Goal: Task Accomplishment & Management: Use online tool/utility

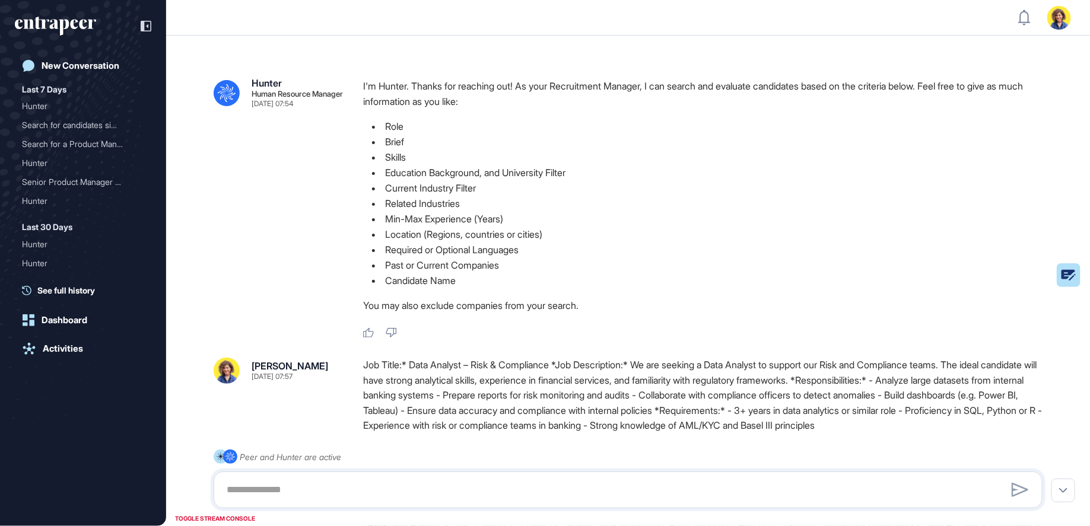
scroll to position [526, 1090]
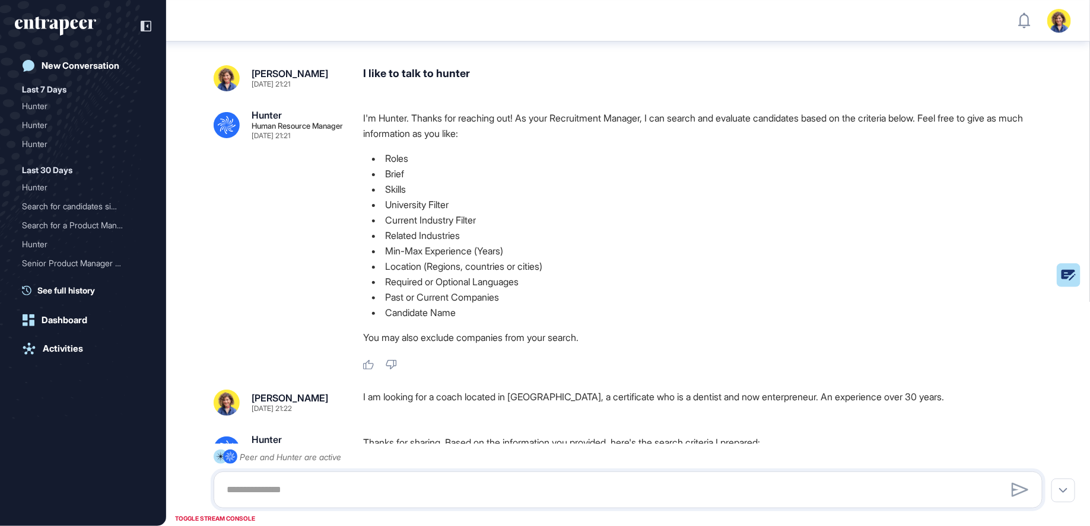
scroll to position [39, 0]
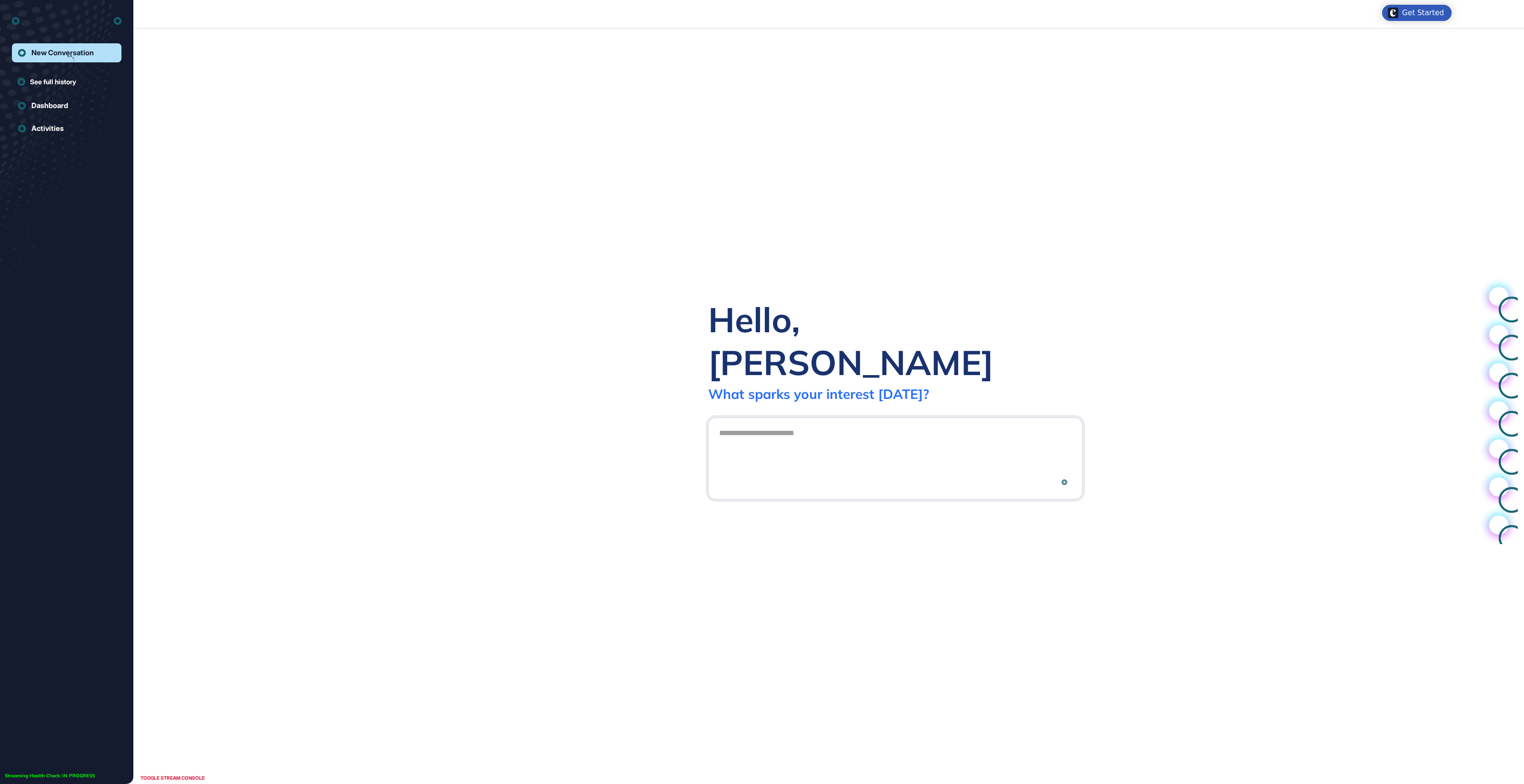
scroll to position [1, 1]
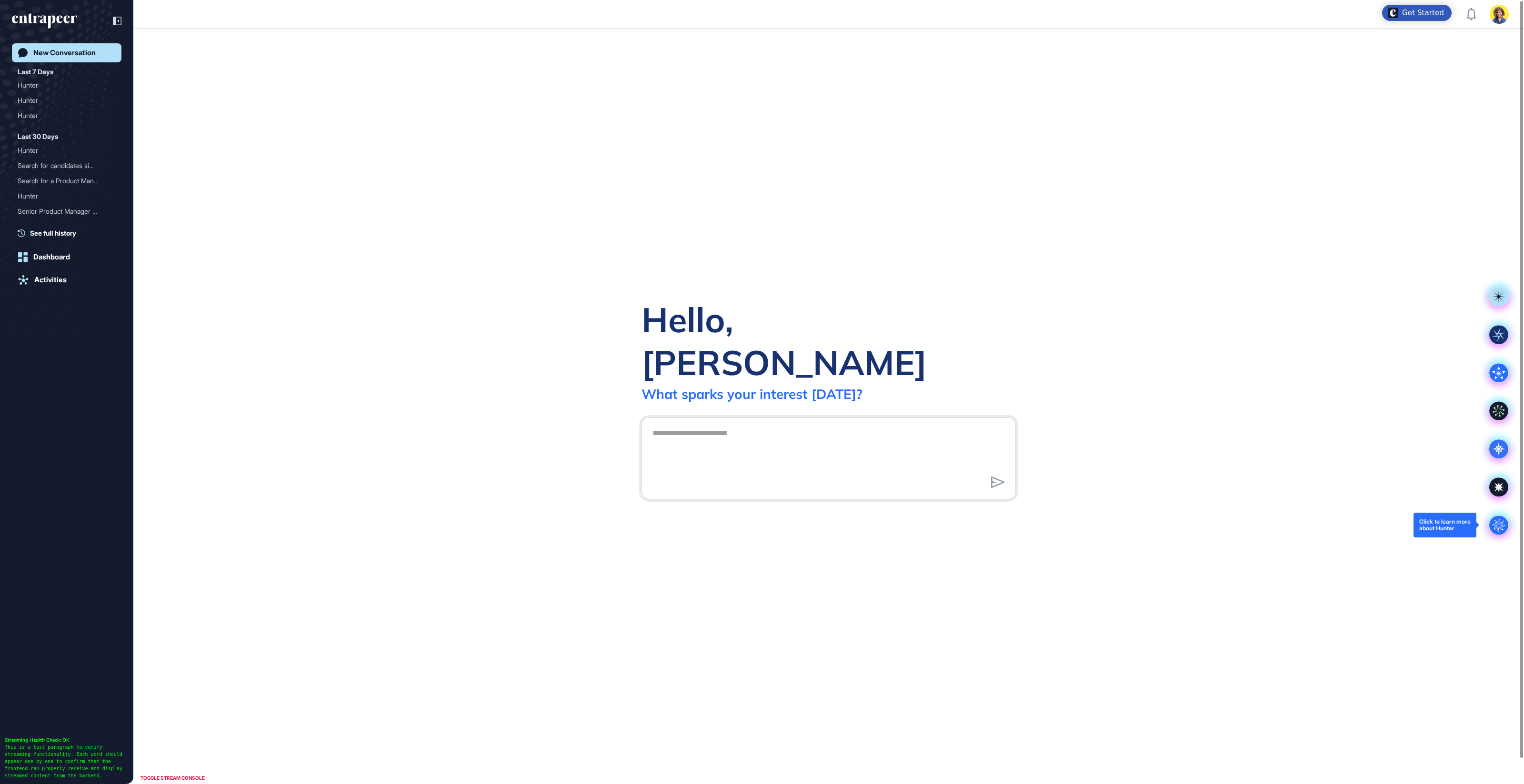
click at [1497, 525] on icon at bounding box center [1498, 525] width 13 height 13
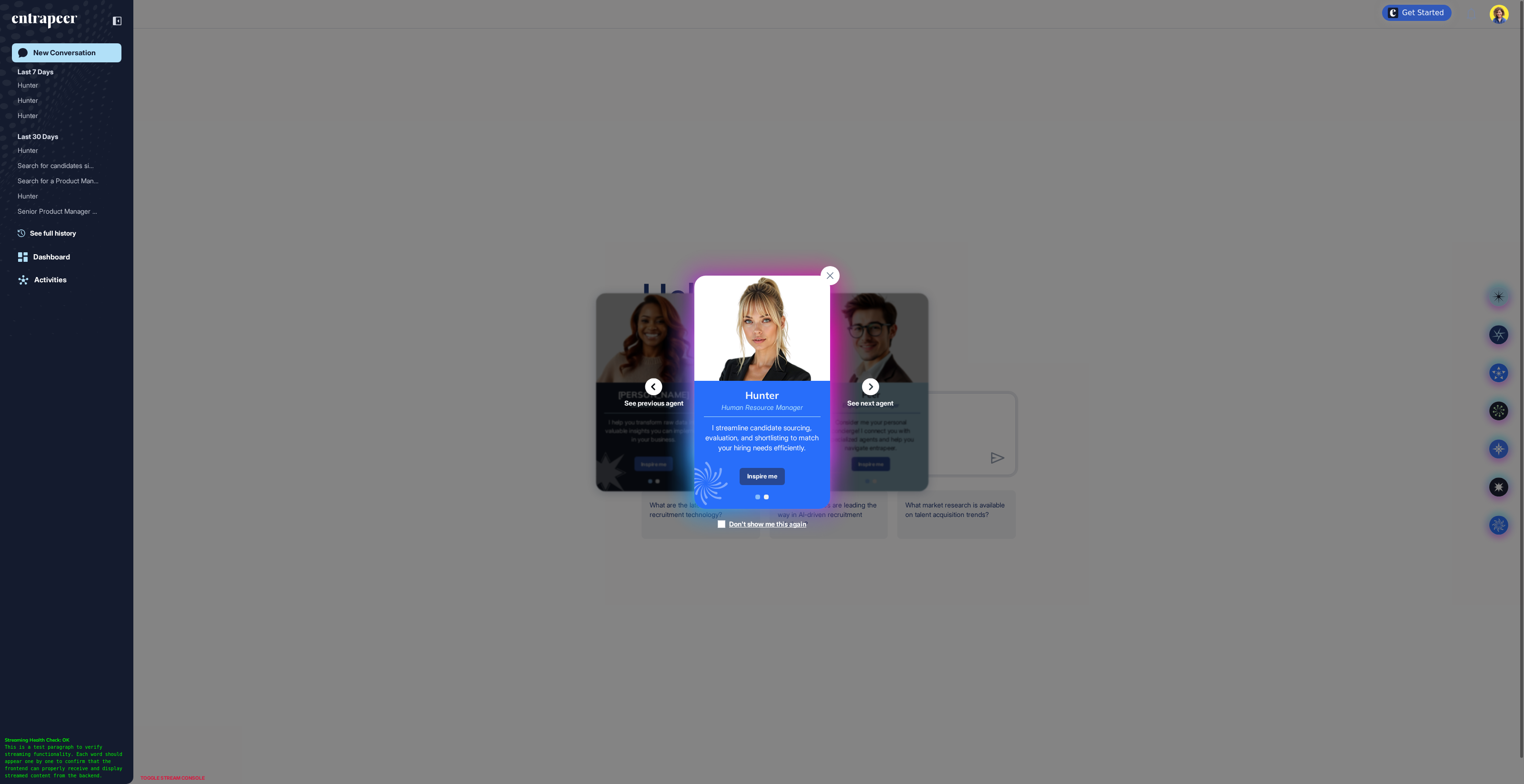
click at [759, 477] on div "Inspire me" at bounding box center [762, 476] width 45 height 17
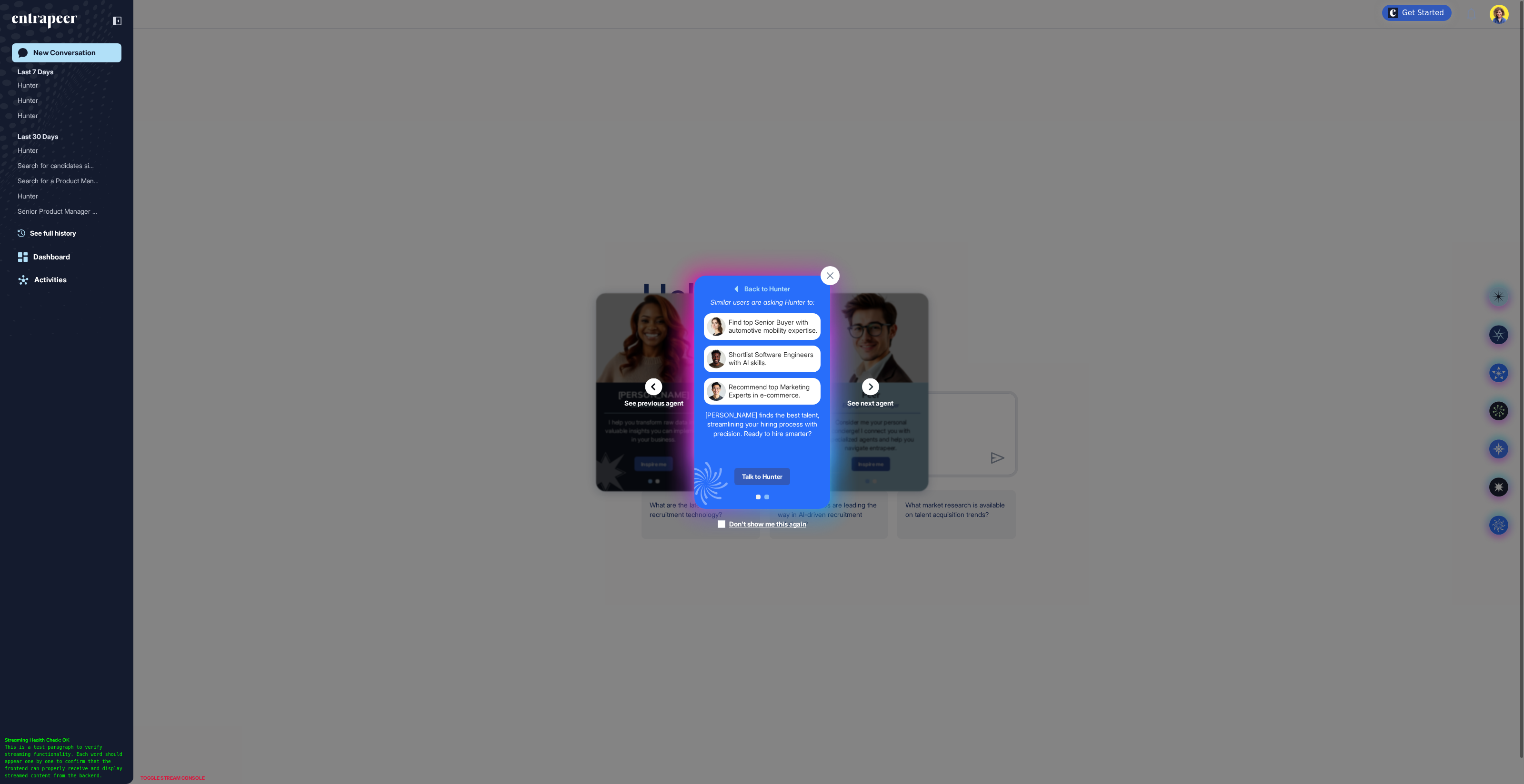
click at [759, 477] on div "Talk to Hunter" at bounding box center [762, 476] width 55 height 17
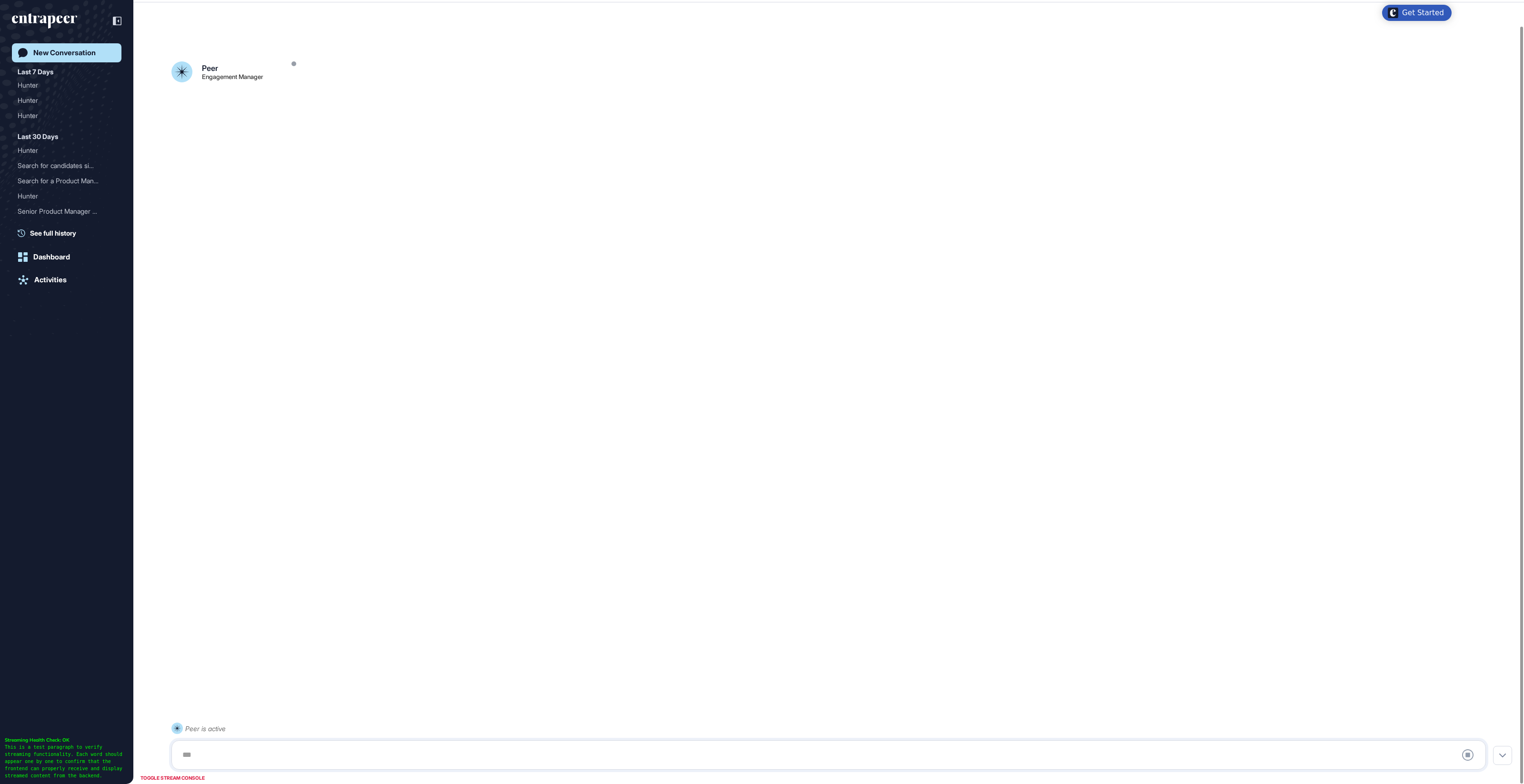
scroll to position [26, 0]
click at [572, 101] on div at bounding box center [829, 116] width 1314 height 38
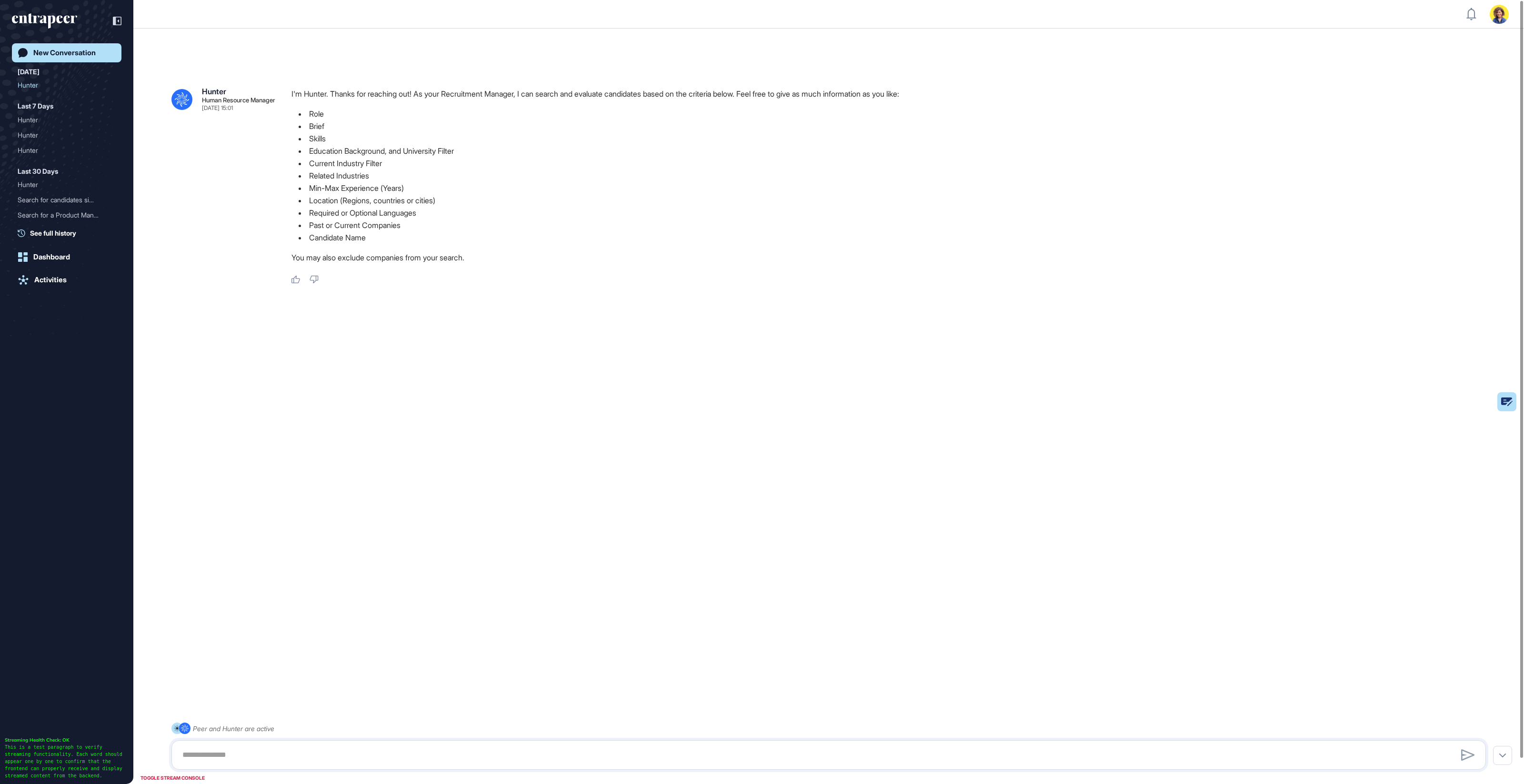
click at [1436, 783] on div at bounding box center [762, 784] width 1524 height 0
click at [1430, 783] on div at bounding box center [762, 784] width 1524 height 0
click at [46, 275] on div "Activities" at bounding box center [51, 279] width 32 height 9
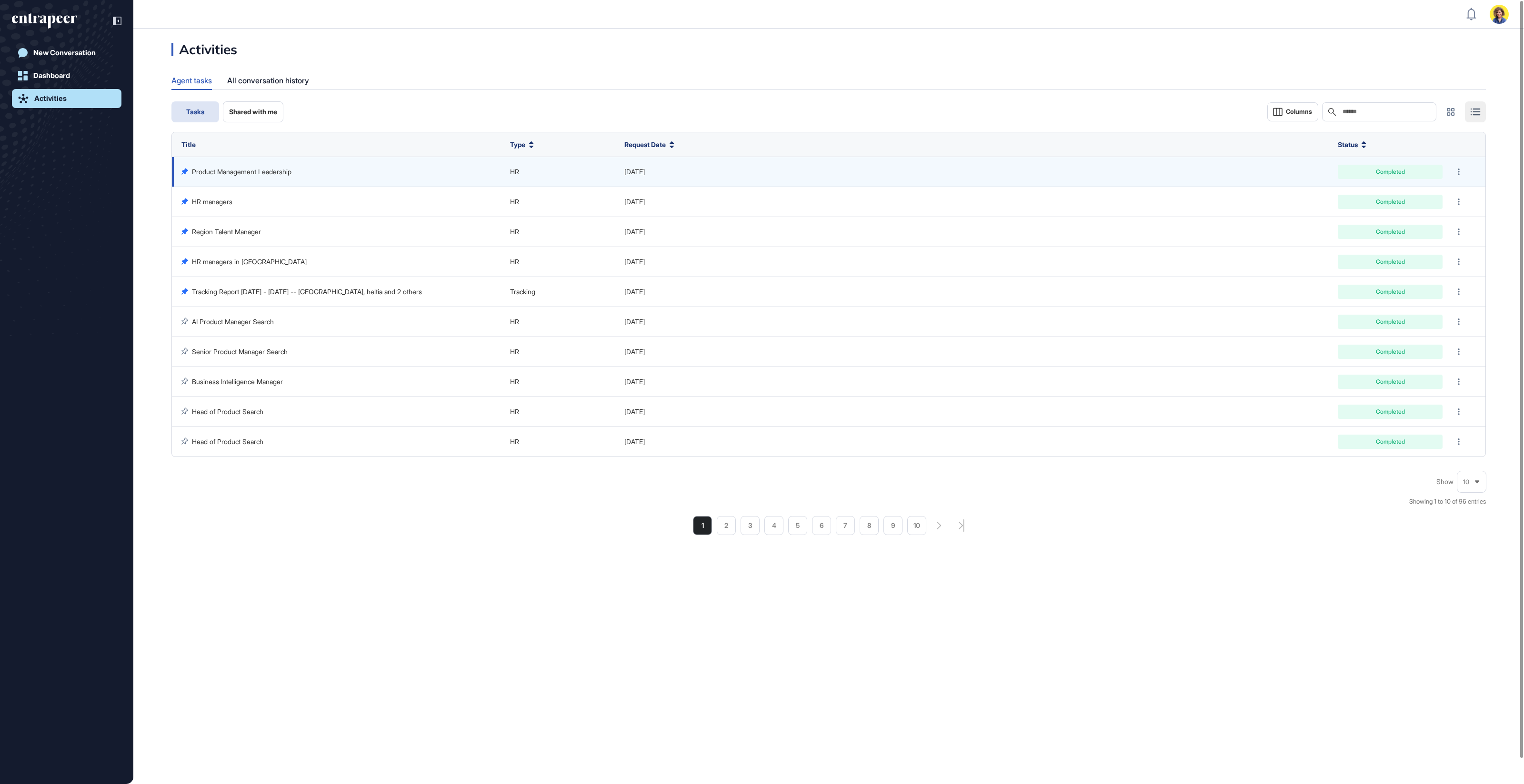
click at [239, 165] on td "Product Management Leadership" at bounding box center [338, 172] width 333 height 30
click at [238, 169] on link "Product Management Leadership" at bounding box center [242, 172] width 100 height 8
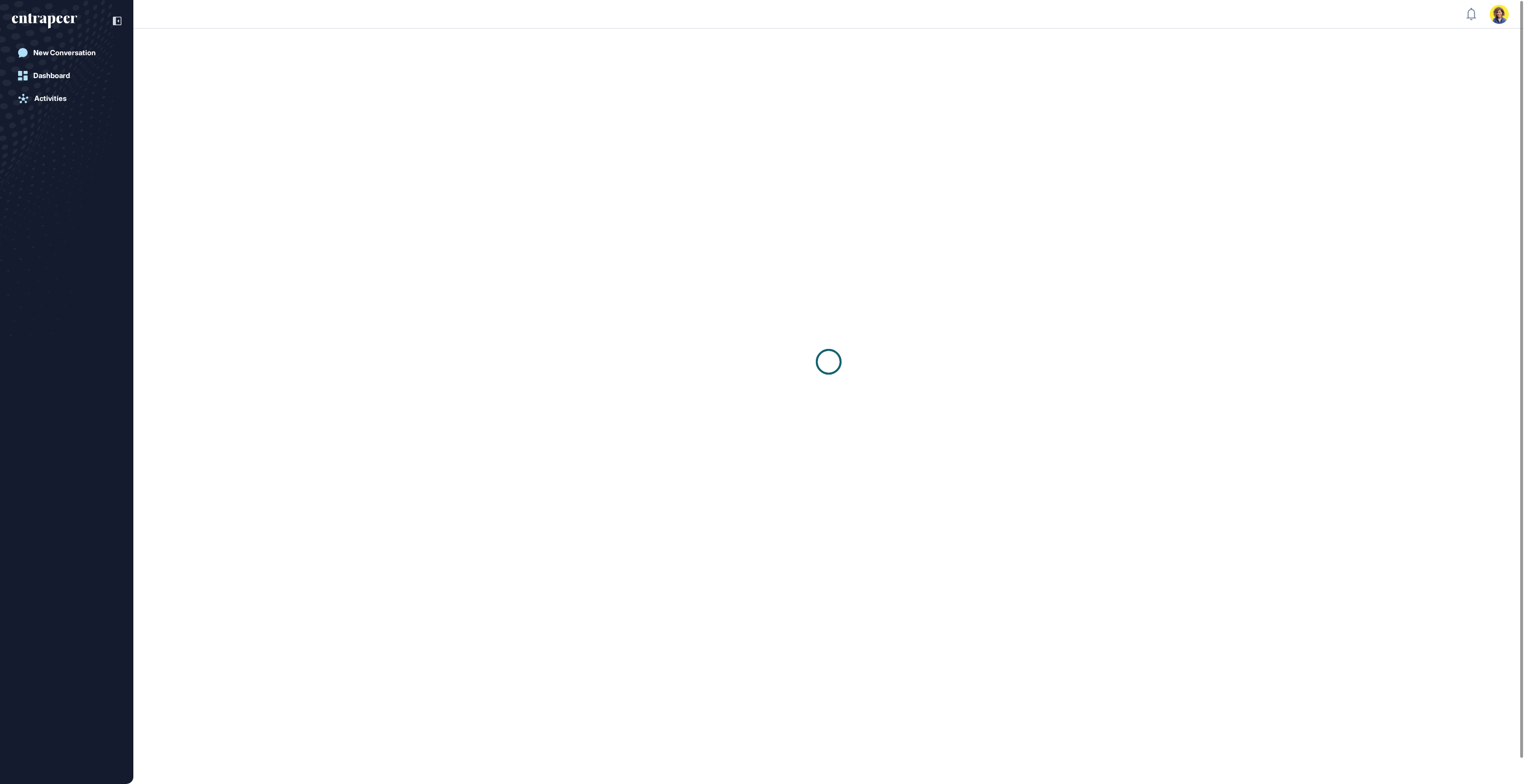
click at [217, 176] on div at bounding box center [829, 362] width 1391 height 666
click at [218, 173] on div at bounding box center [829, 362] width 1391 height 666
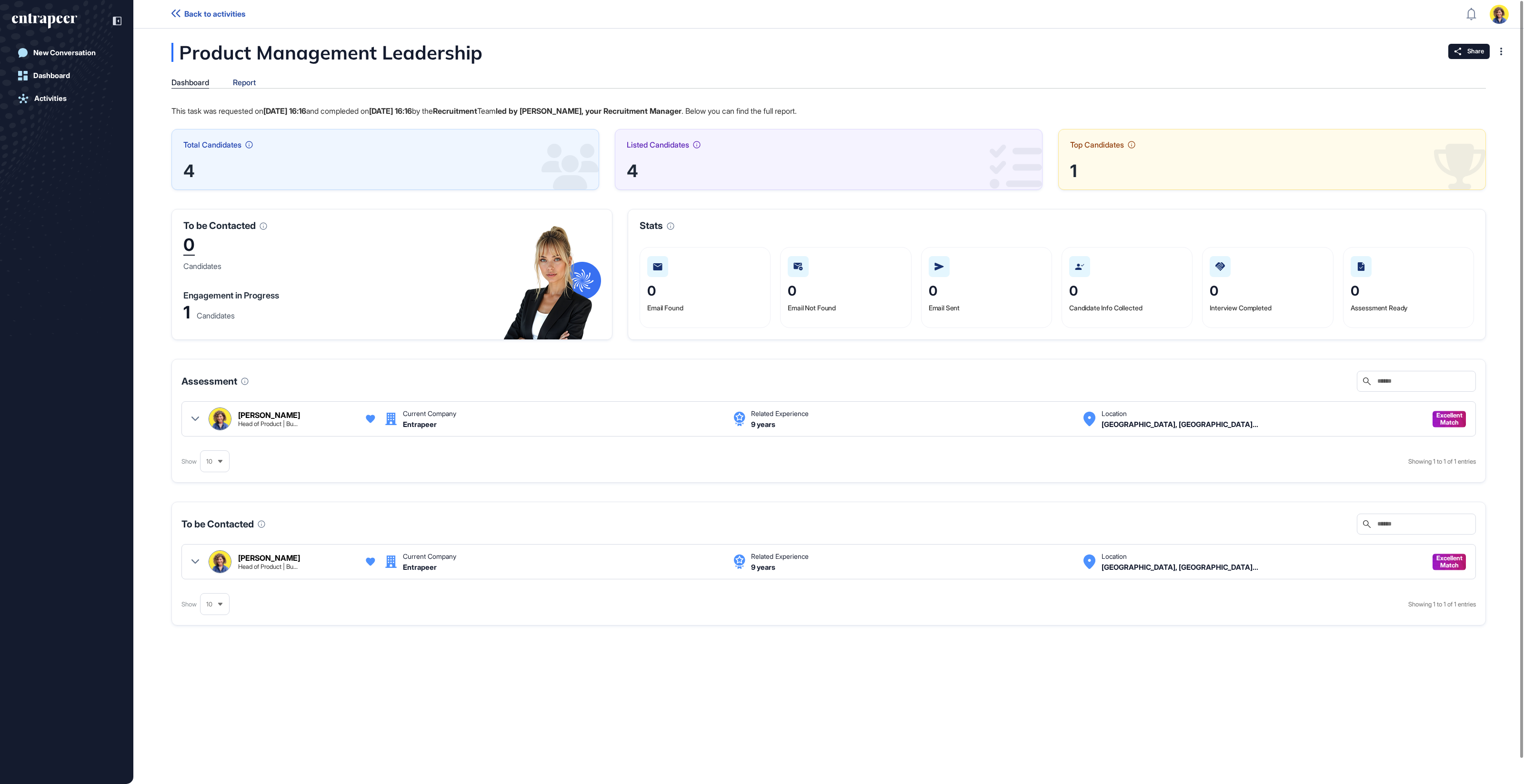
click at [249, 83] on div "Report" at bounding box center [244, 82] width 22 height 9
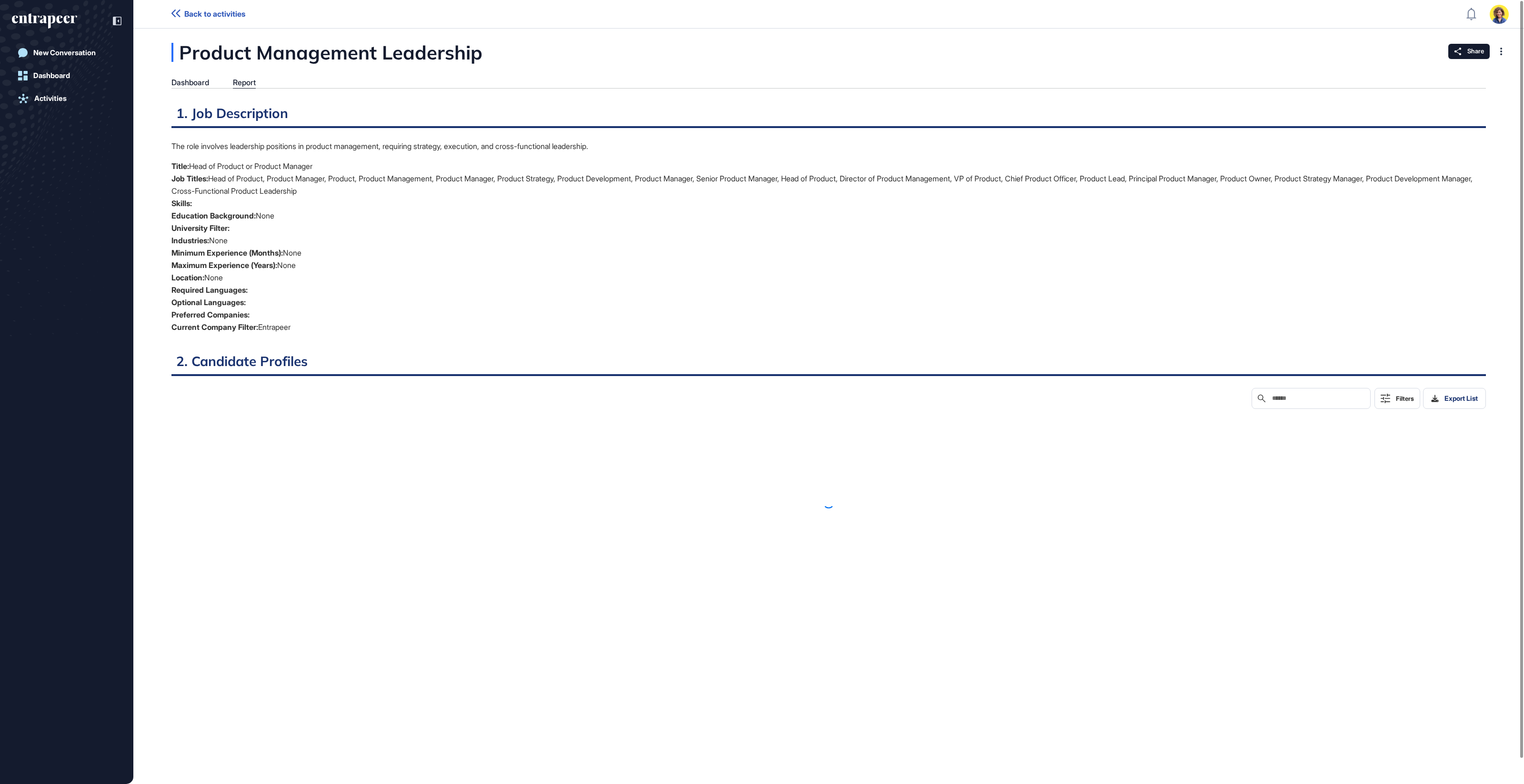
scroll to position [4, 1]
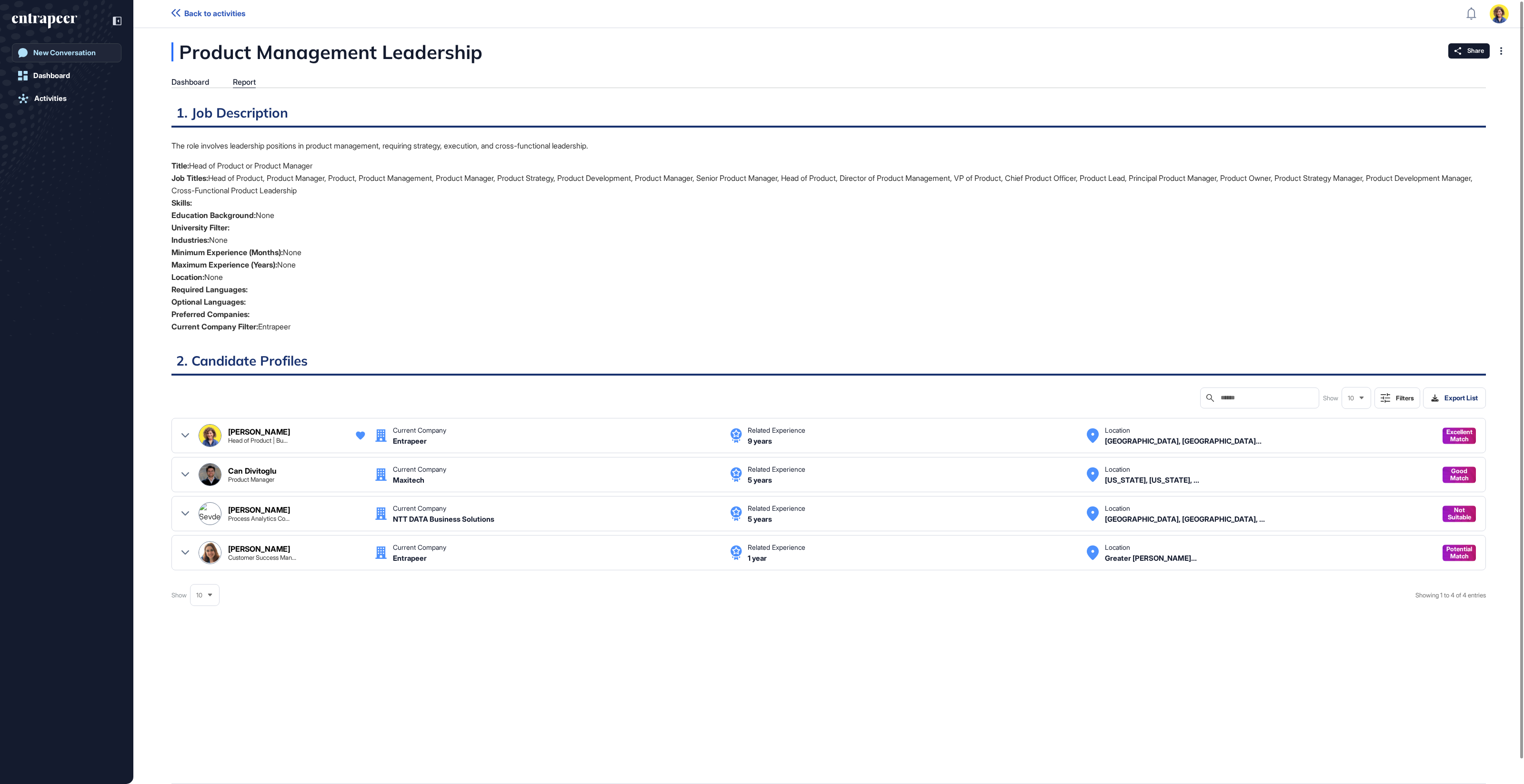
click at [75, 55] on div "New Conversation" at bounding box center [65, 52] width 63 height 9
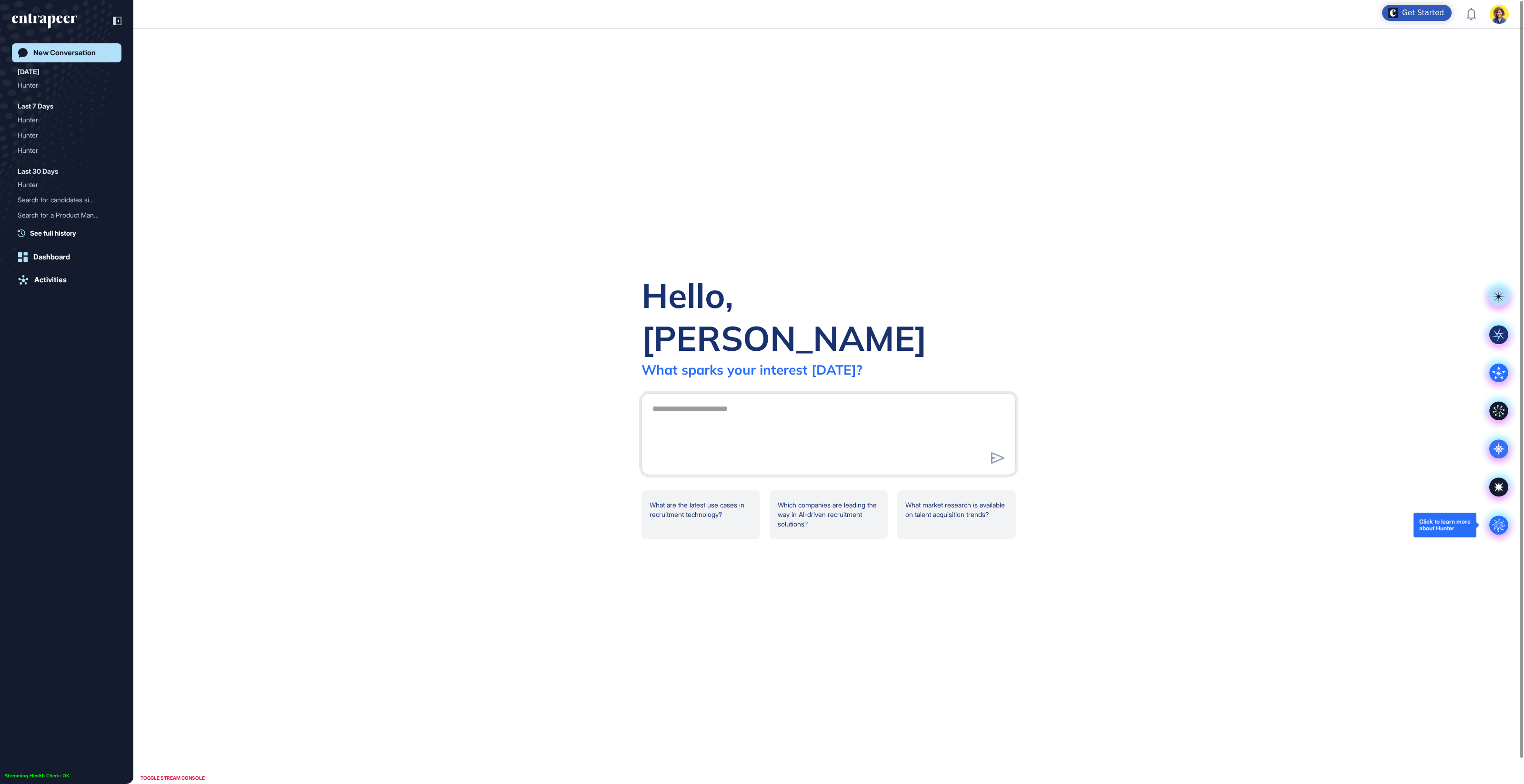
click at [1495, 528] on icon ".cls-2{fill:#fff}" at bounding box center [1499, 525] width 19 height 19
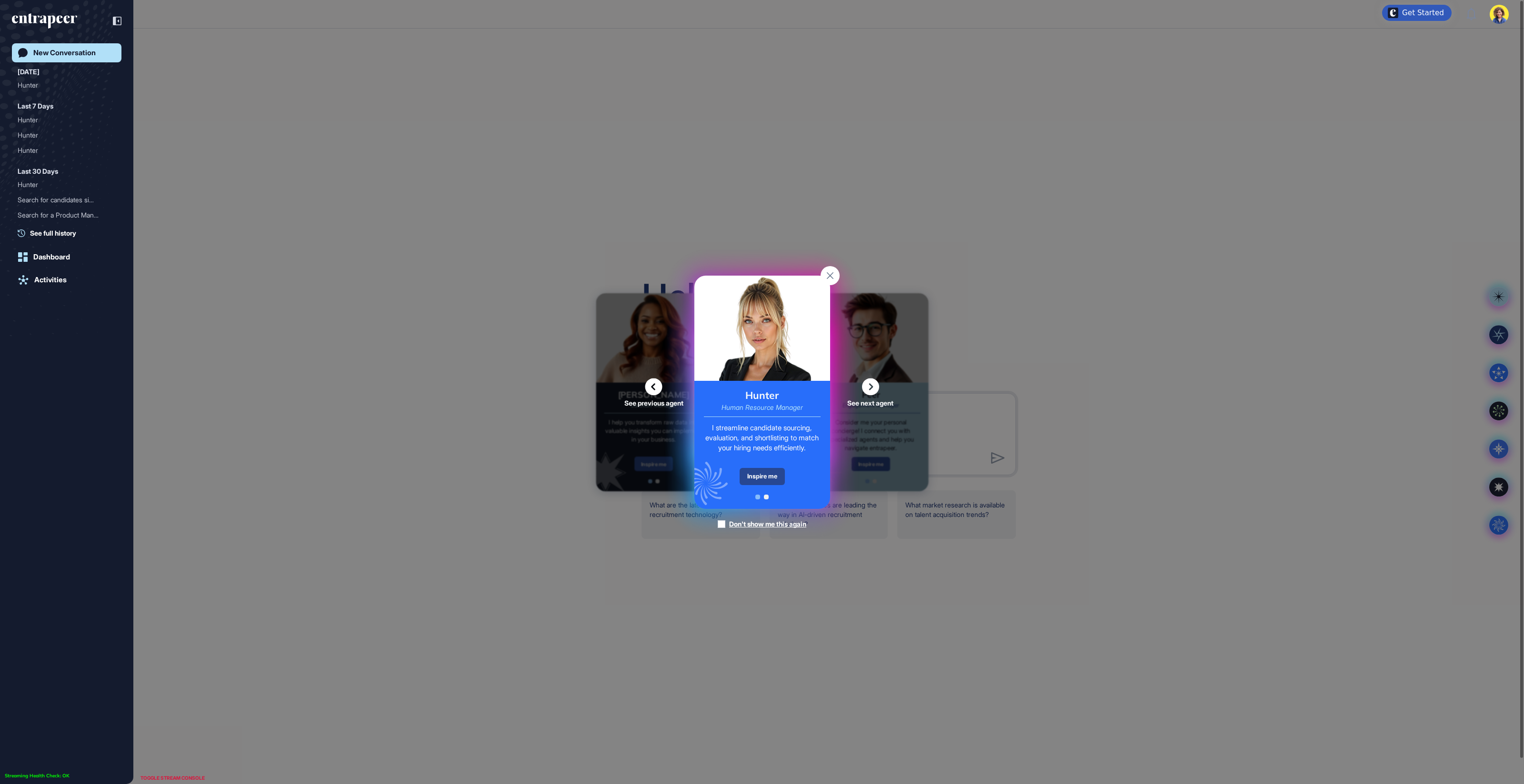
click at [763, 472] on div "Inspire me" at bounding box center [762, 476] width 45 height 17
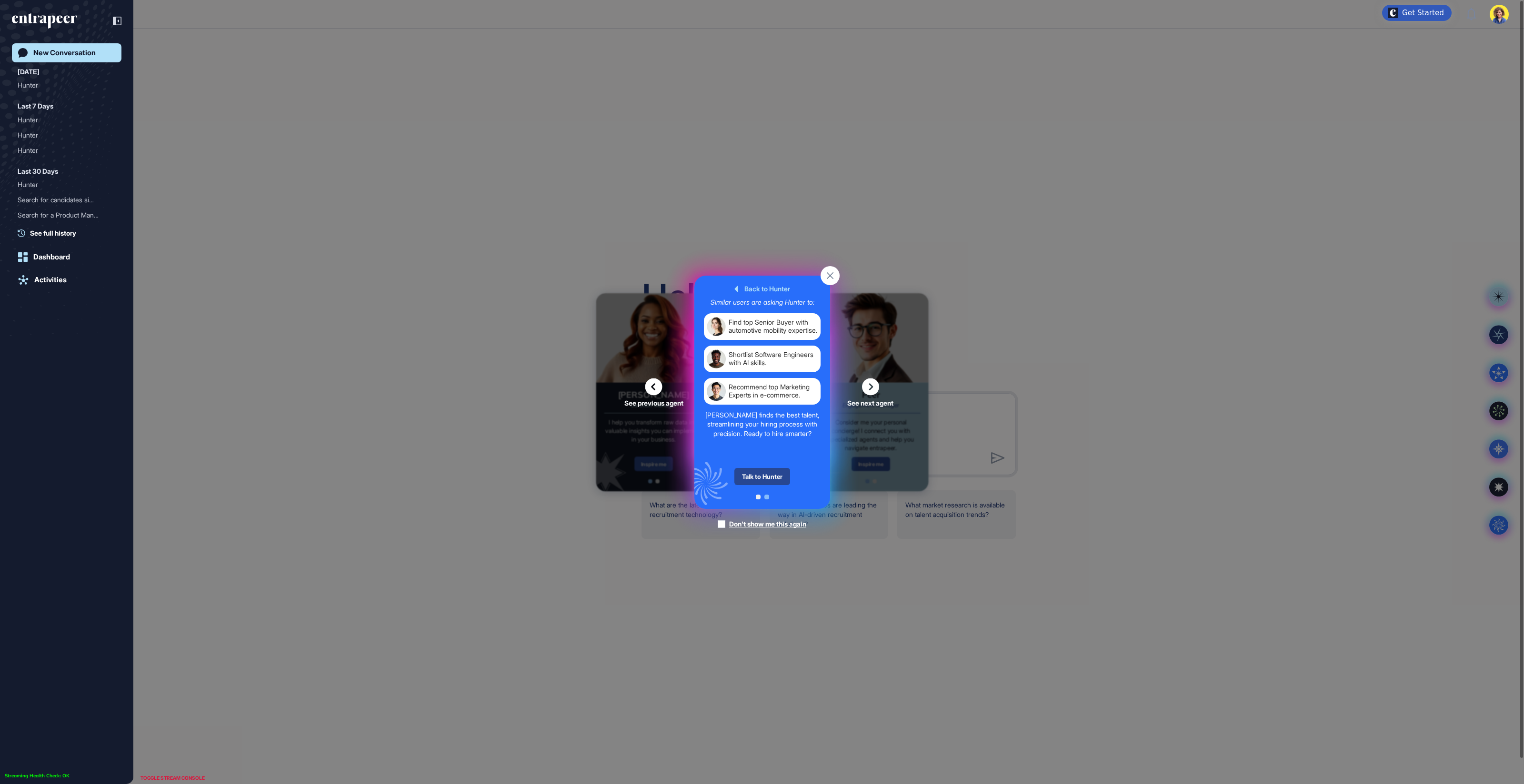
click at [761, 472] on div "Talk to Hunter" at bounding box center [762, 476] width 55 height 17
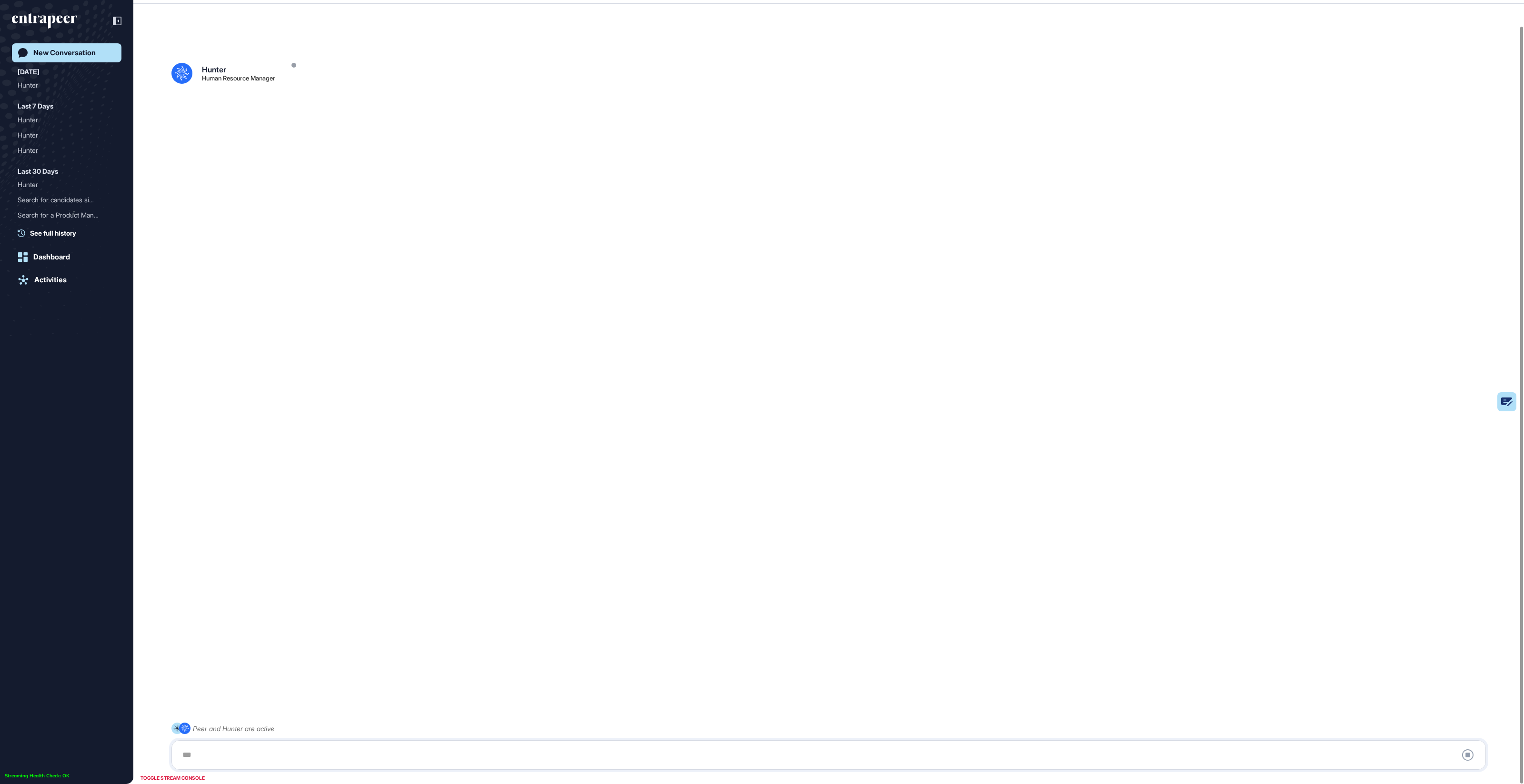
scroll to position [26, 0]
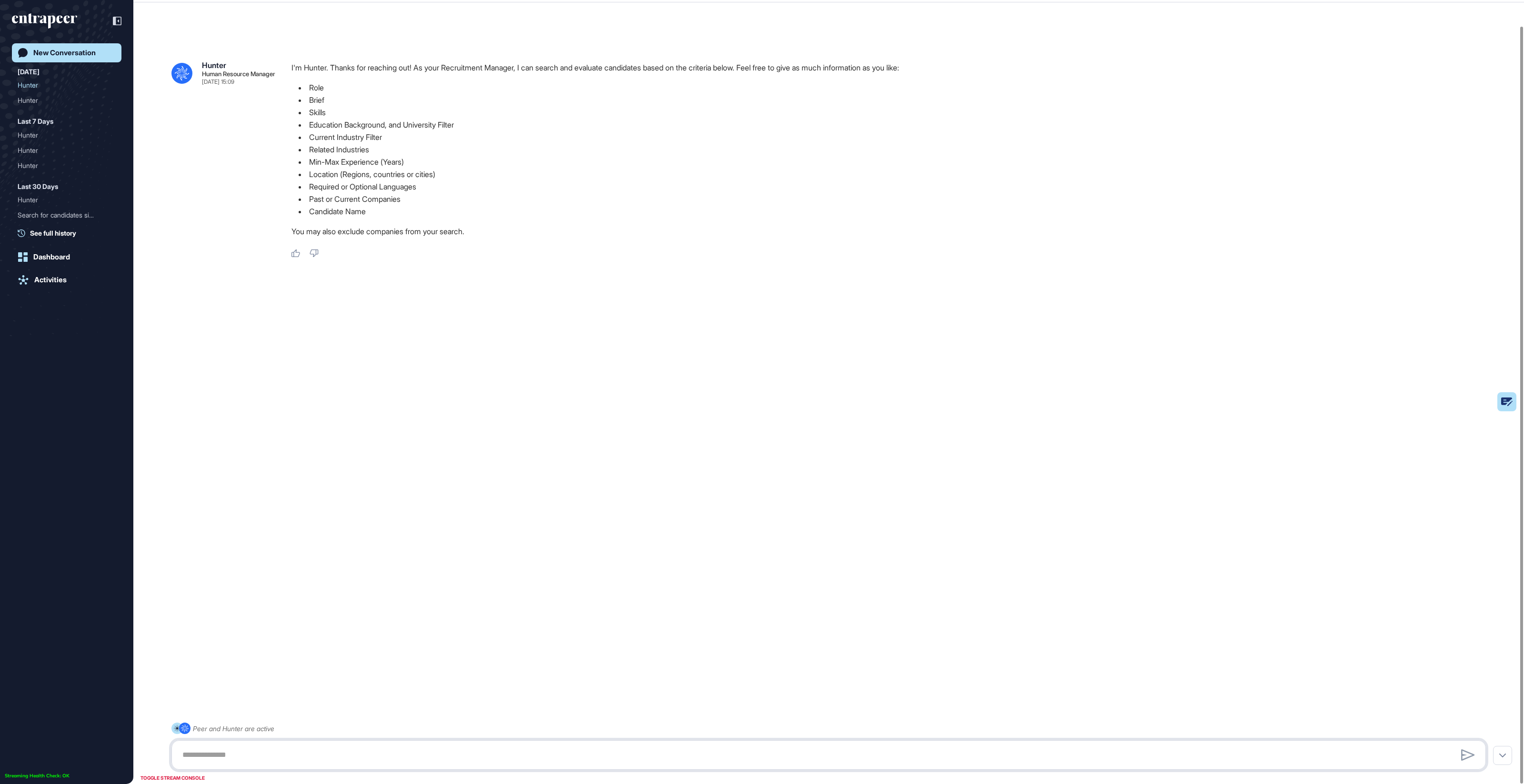
drag, startPoint x: 446, startPoint y: 761, endPoint x: 457, endPoint y: 758, distance: 11.4
click at [446, 761] on textarea at bounding box center [829, 755] width 1304 height 19
type textarea "**********"
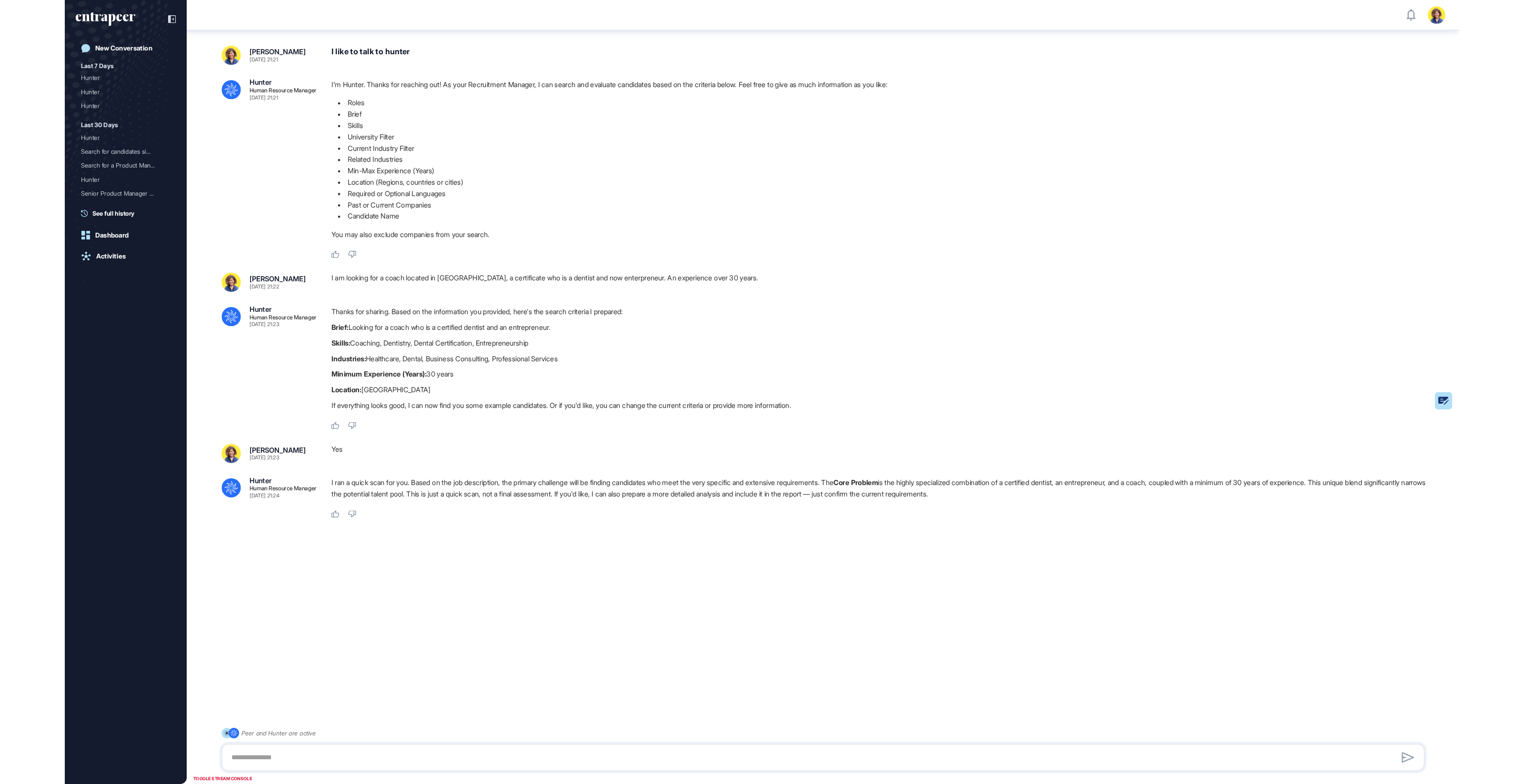
scroll to position [784, 1524]
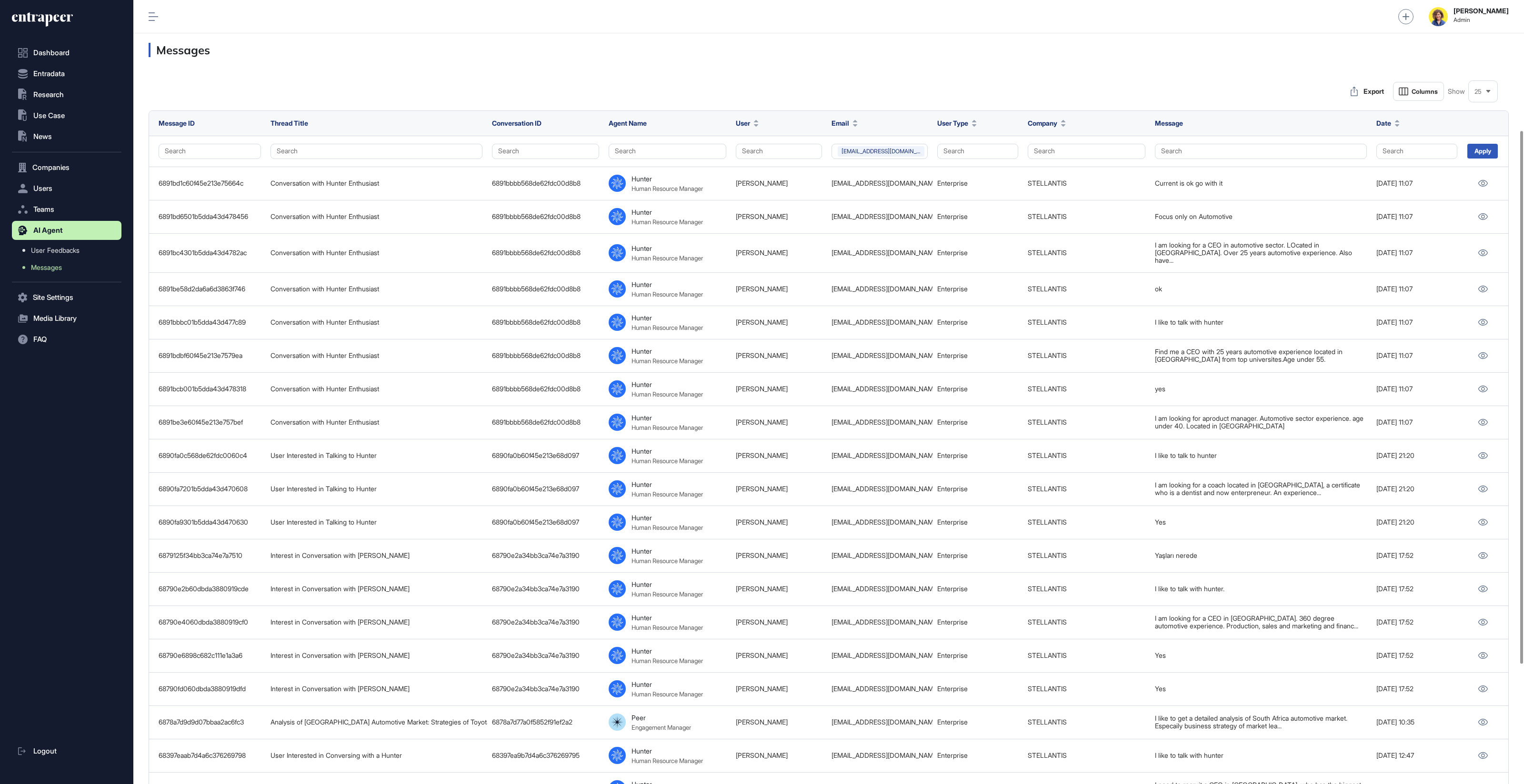
scroll to position [191, 0]
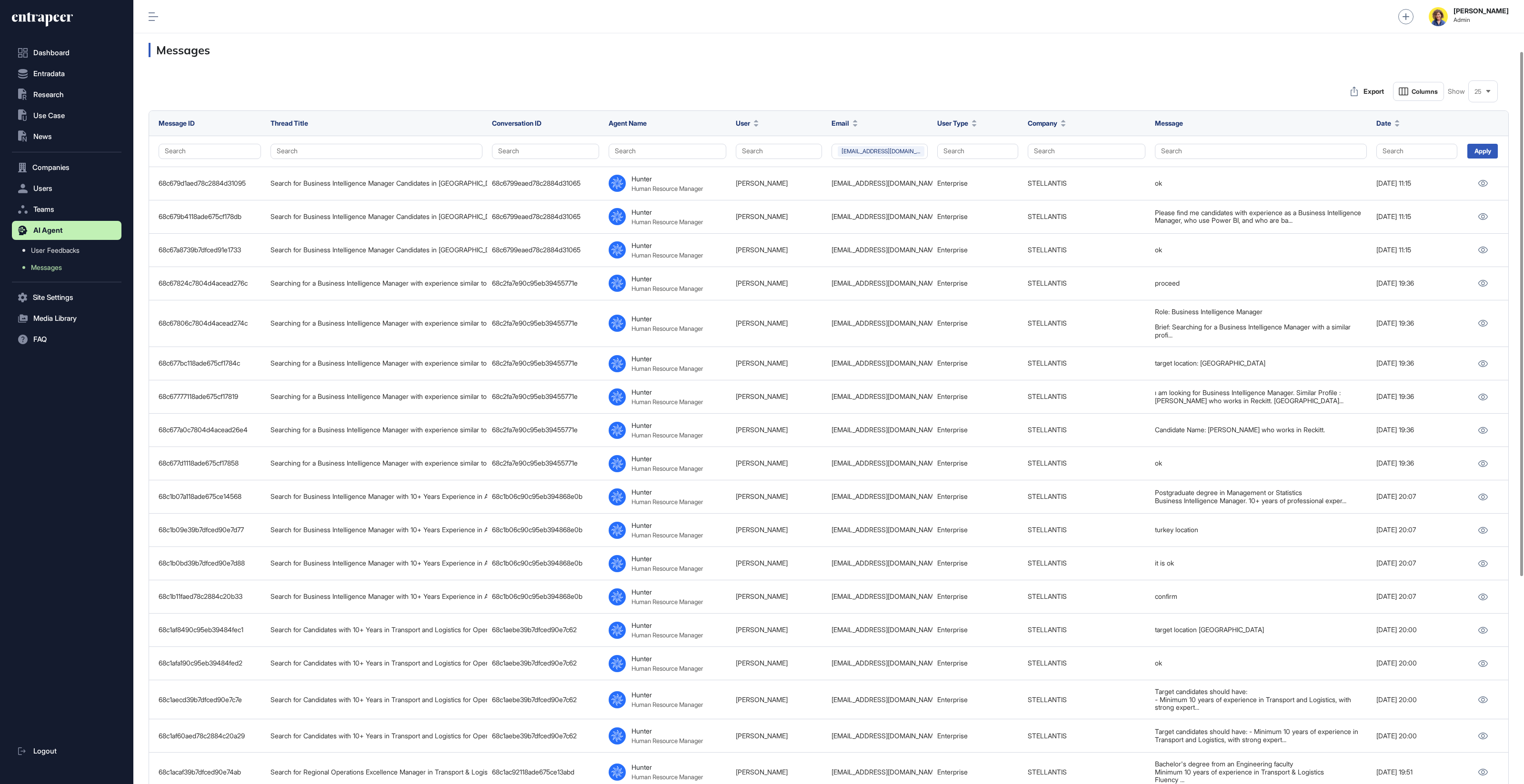
scroll to position [76, 0]
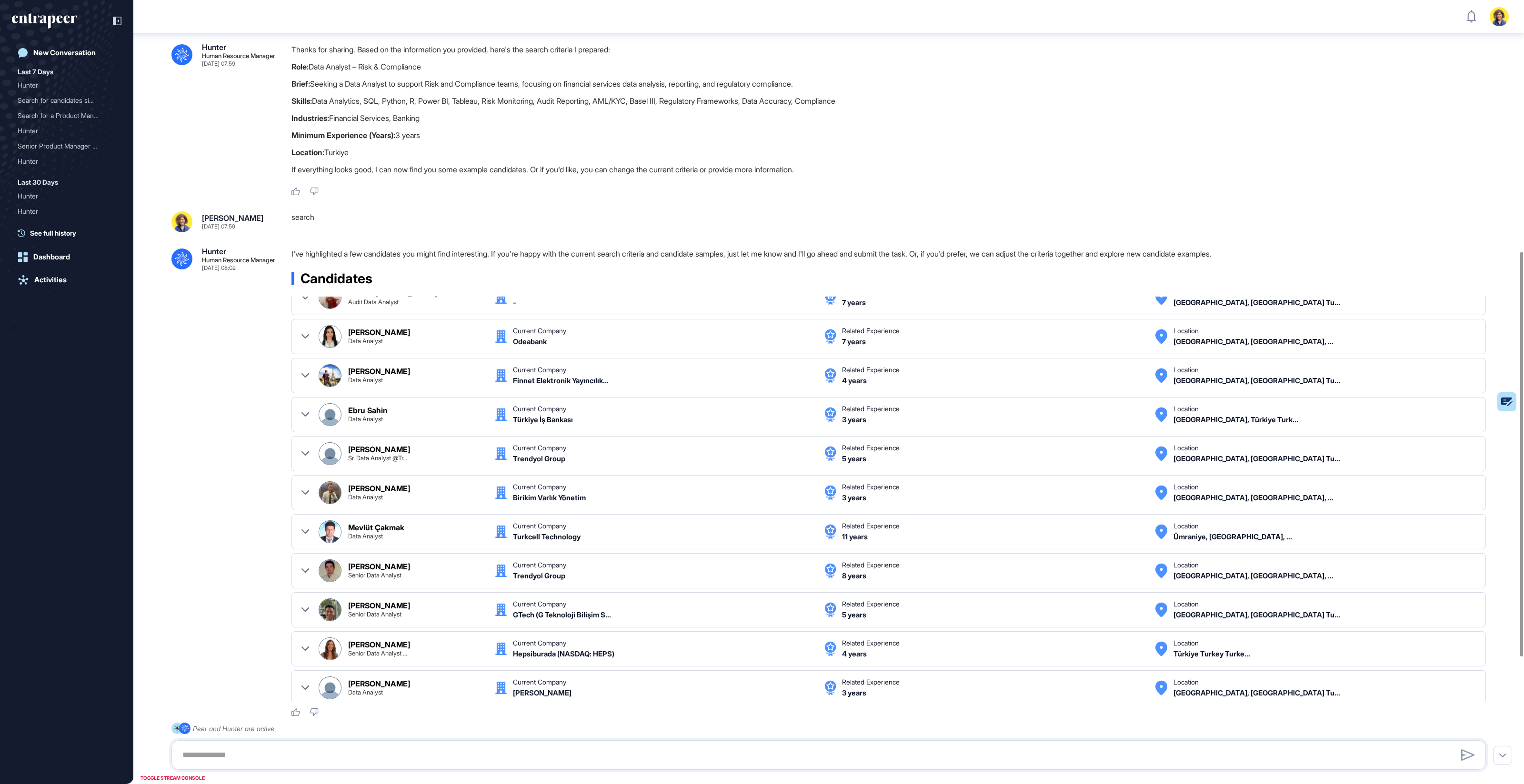
scroll to position [486, 0]
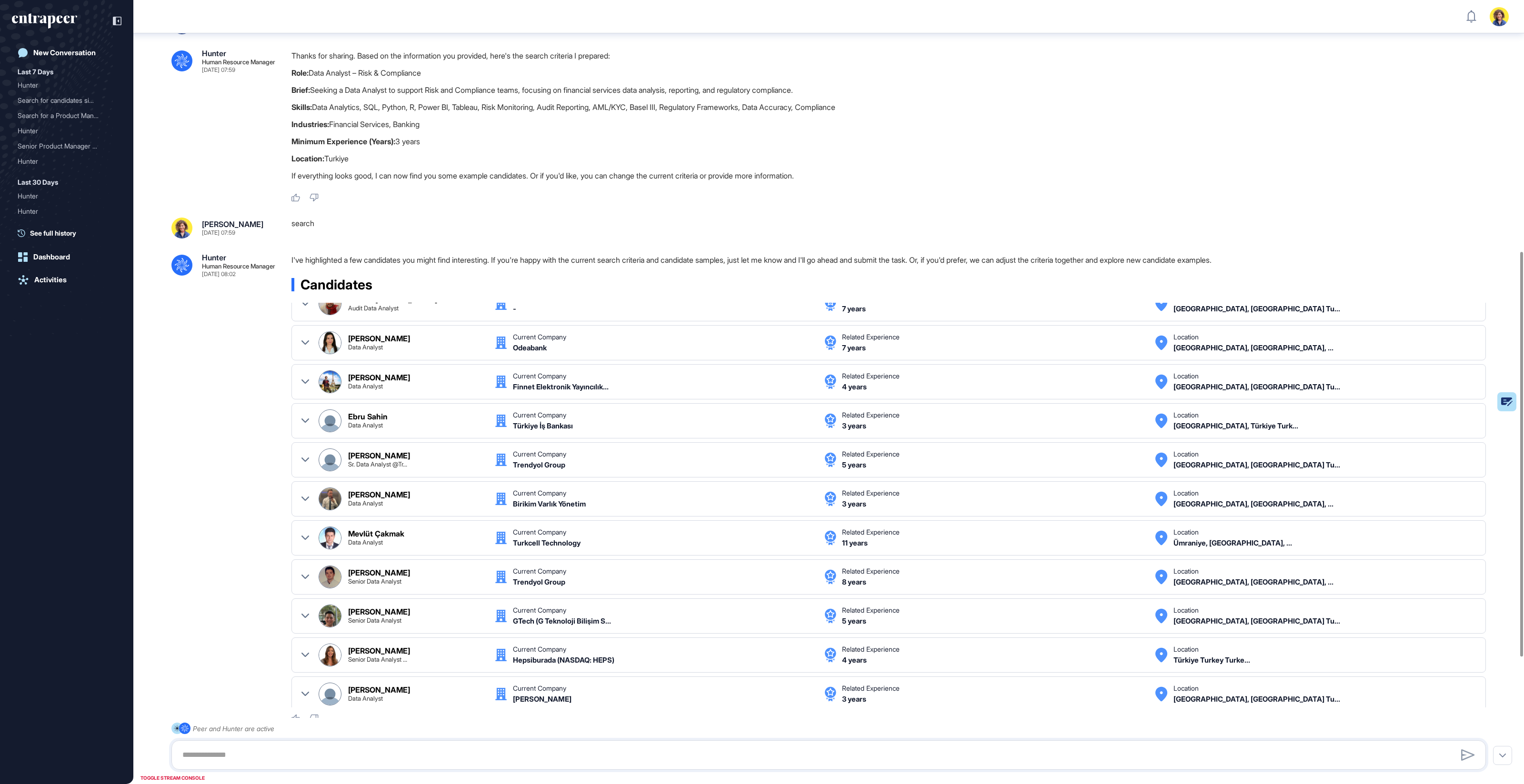
click at [1458, 783] on div at bounding box center [762, 784] width 1524 height 0
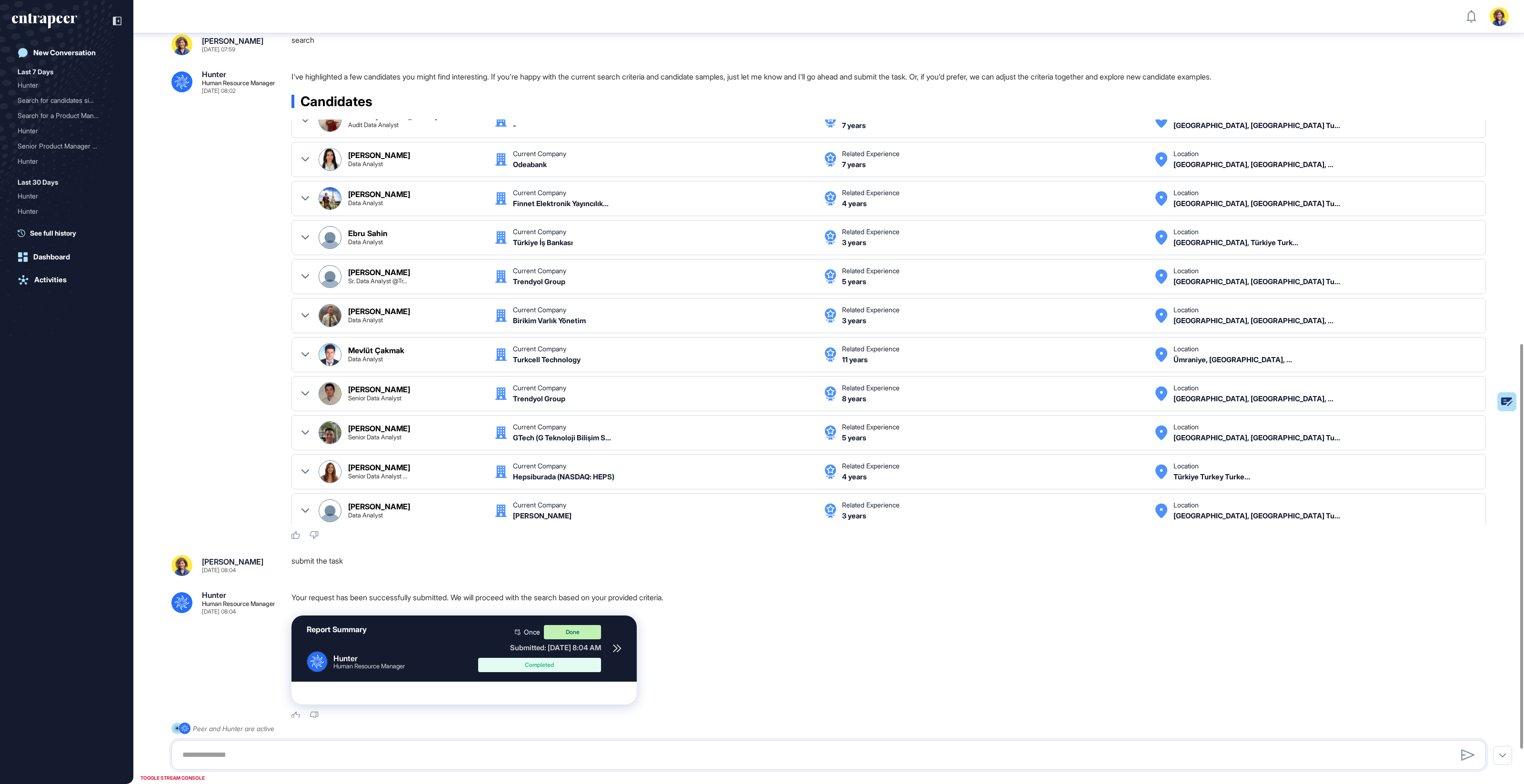
scroll to position [672, 0]
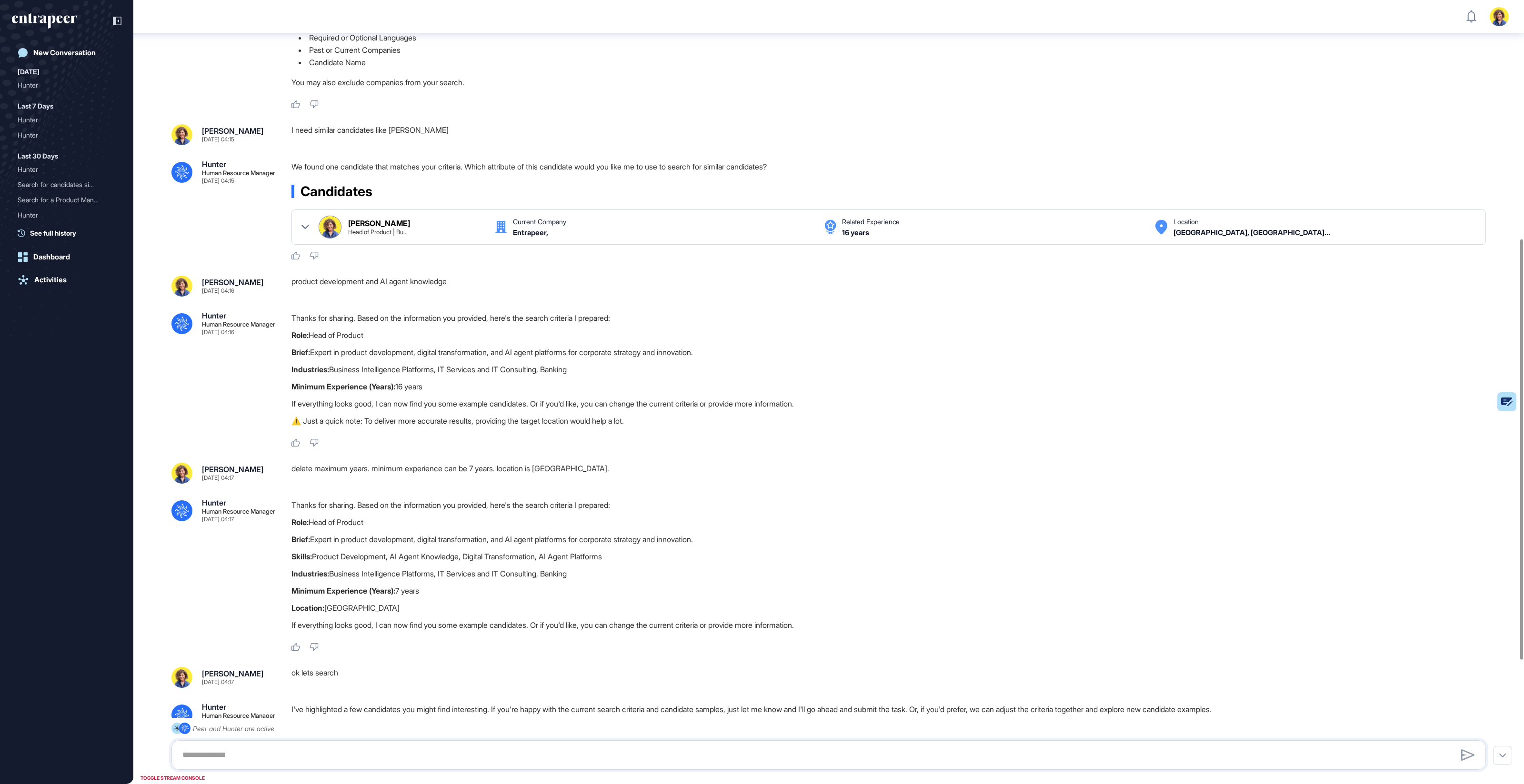
scroll to position [25, 0]
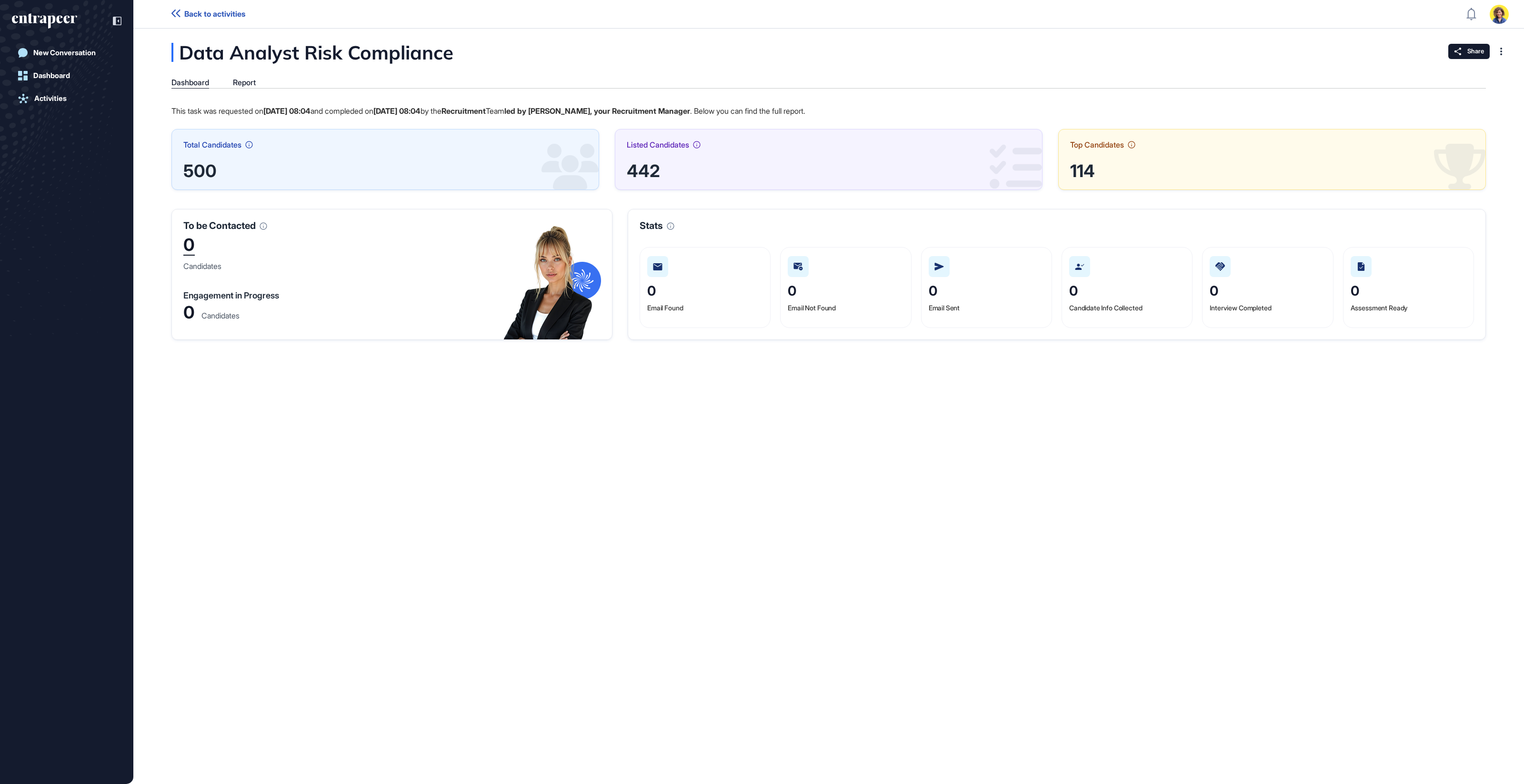
scroll to position [1, 1]
click at [248, 82] on div "Report" at bounding box center [244, 82] width 22 height 9
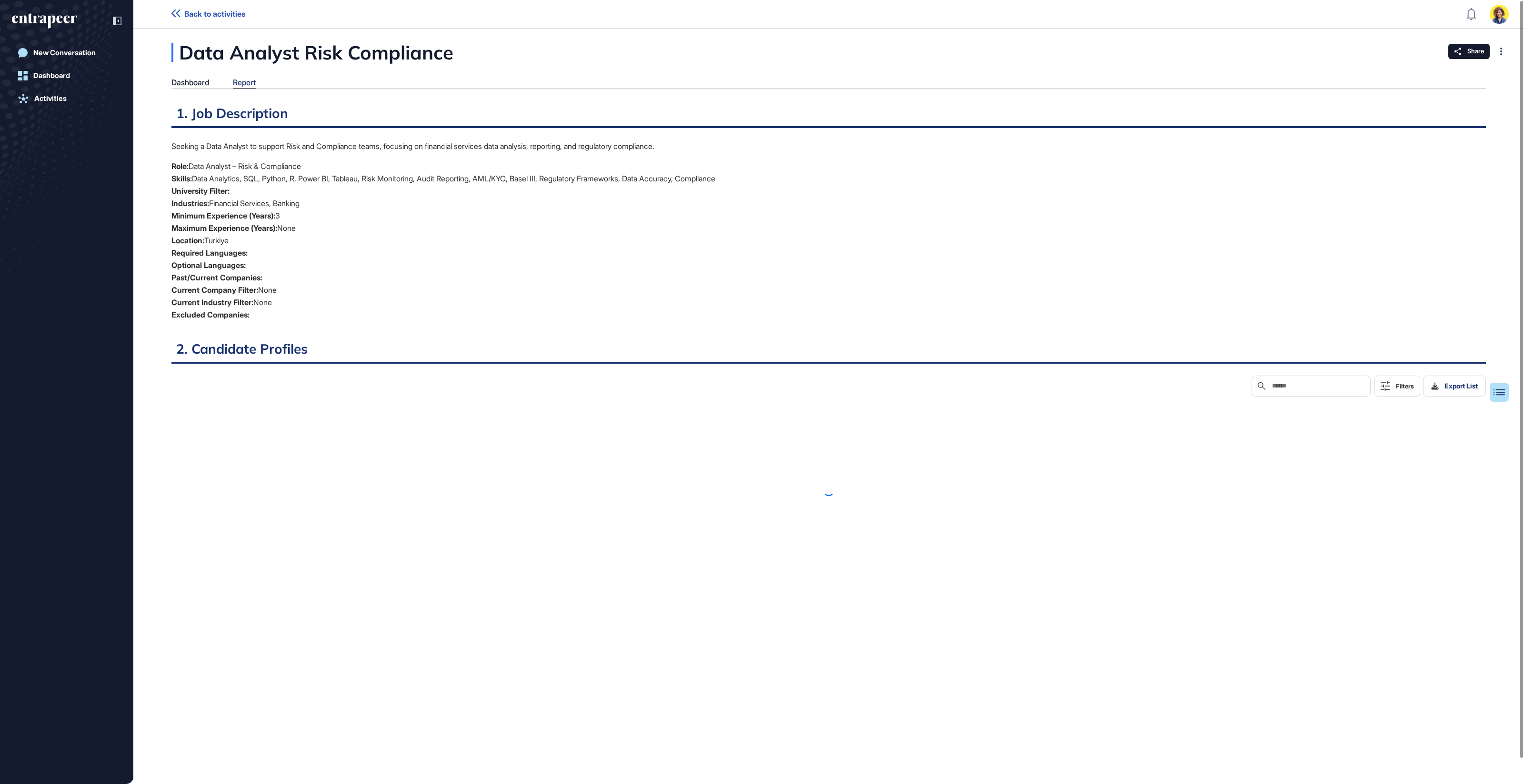
scroll to position [4, 1]
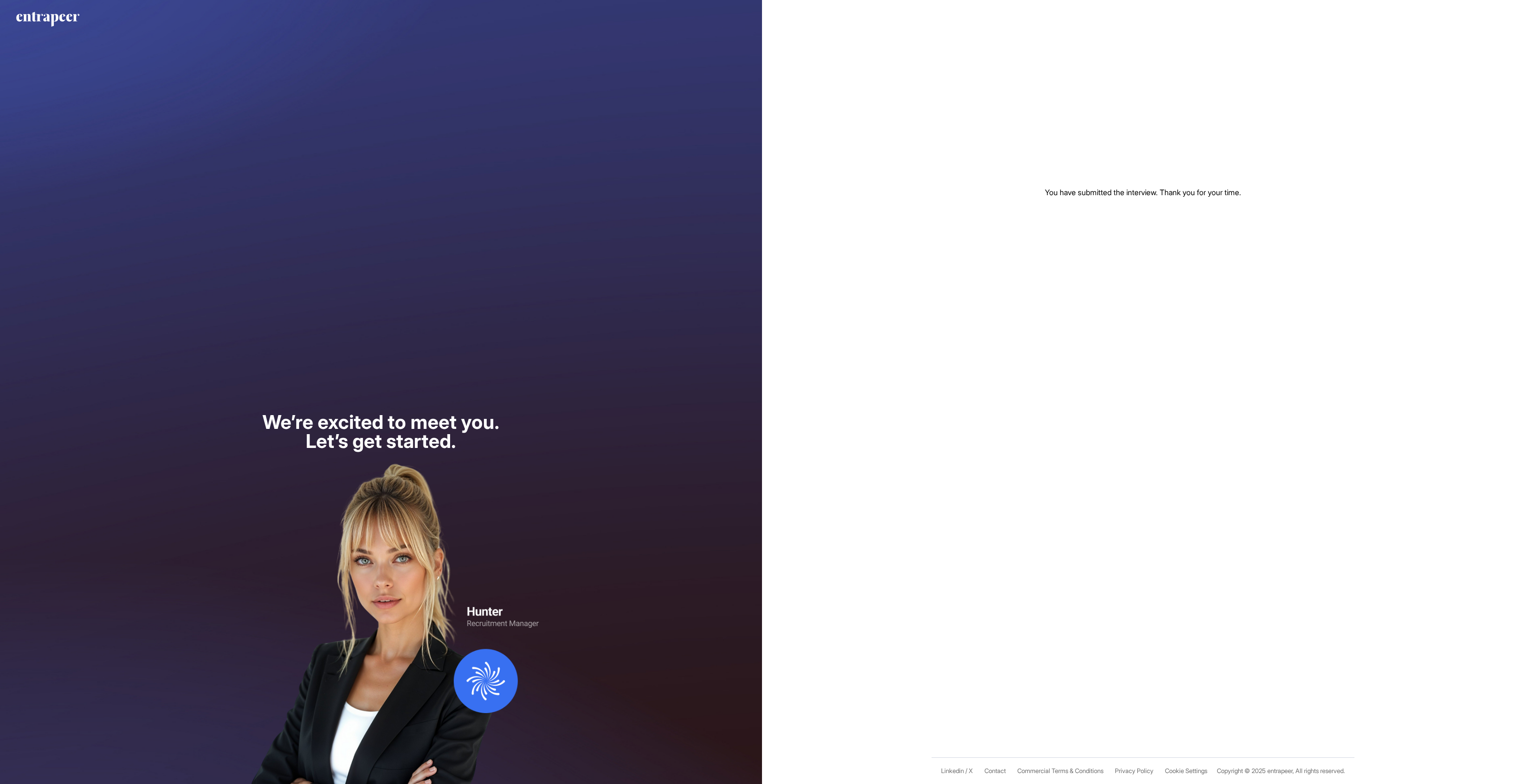
scroll to position [1, 1]
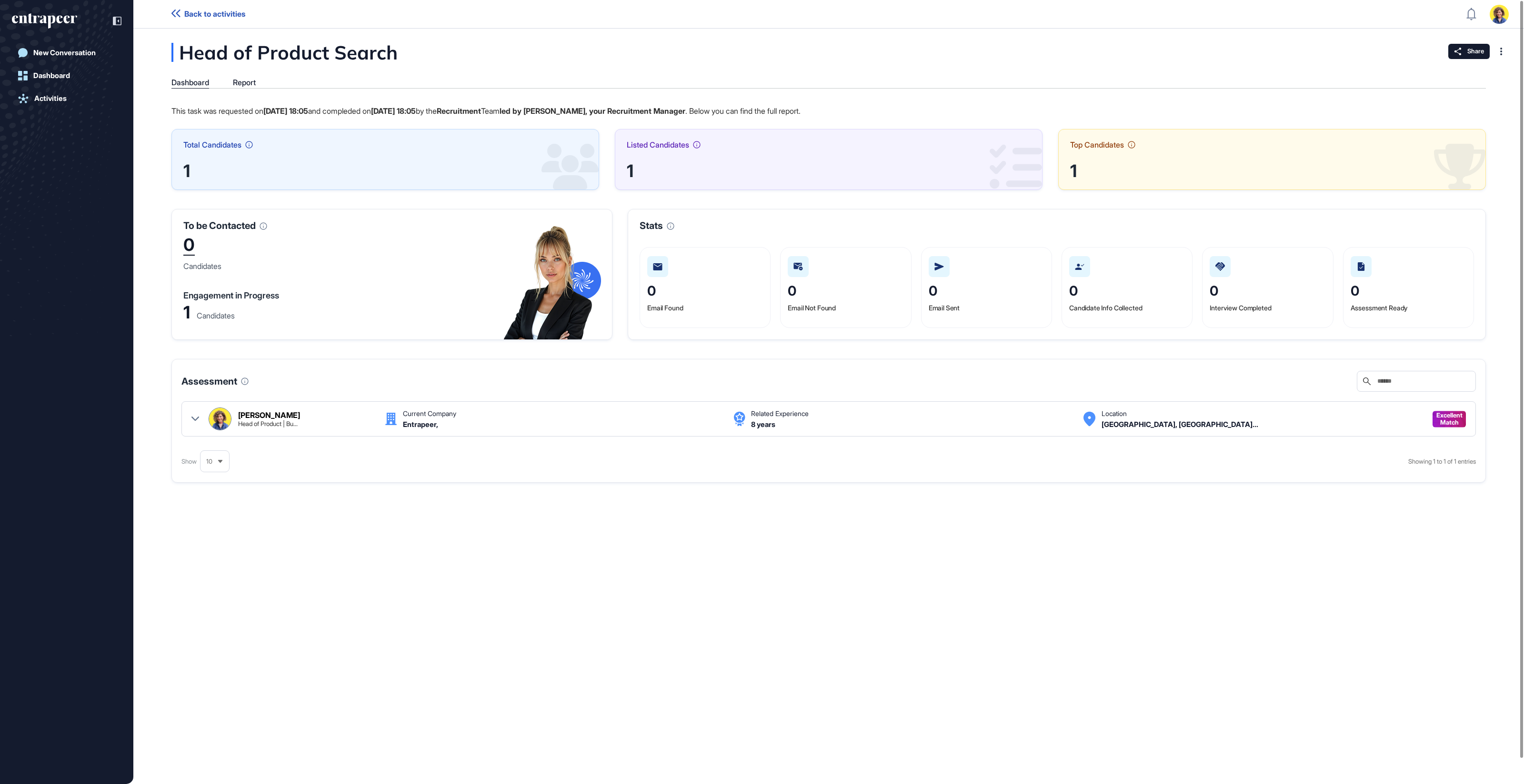
scroll to position [1, 1]
click at [198, 415] on icon at bounding box center [194, 418] width 7 height 7
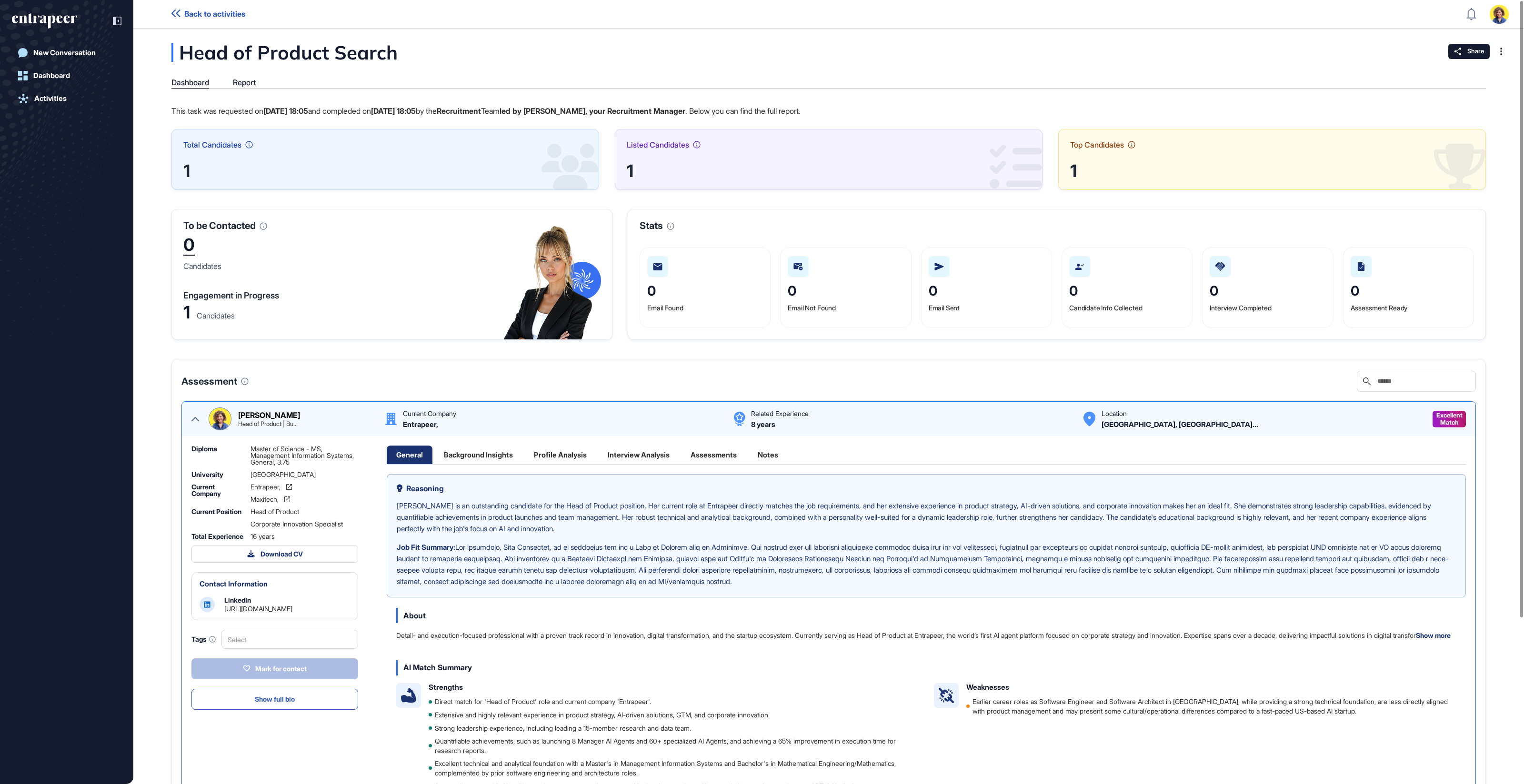
click at [650, 449] on div "Interview Analysis" at bounding box center [638, 454] width 81 height 18
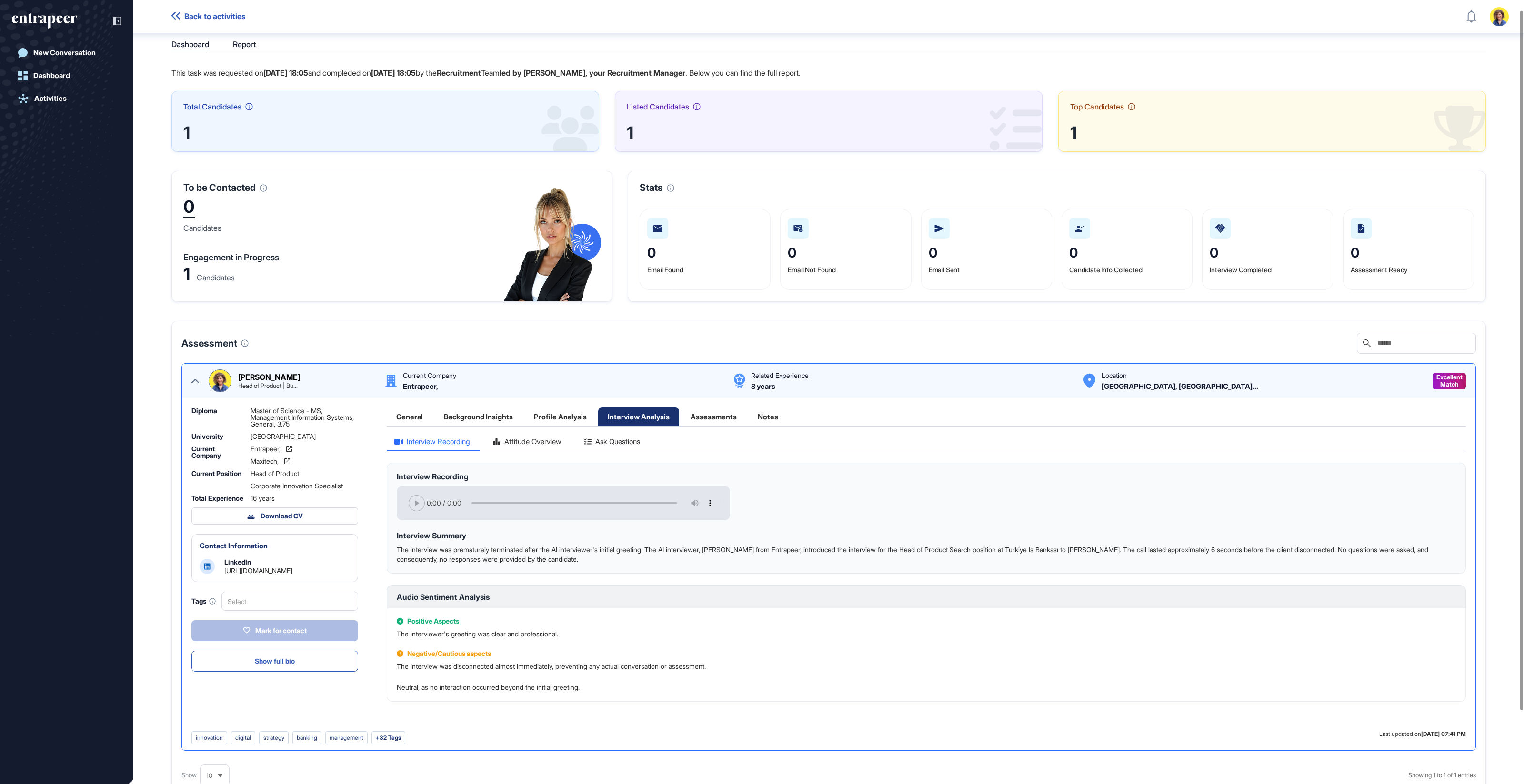
scroll to position [6, 0]
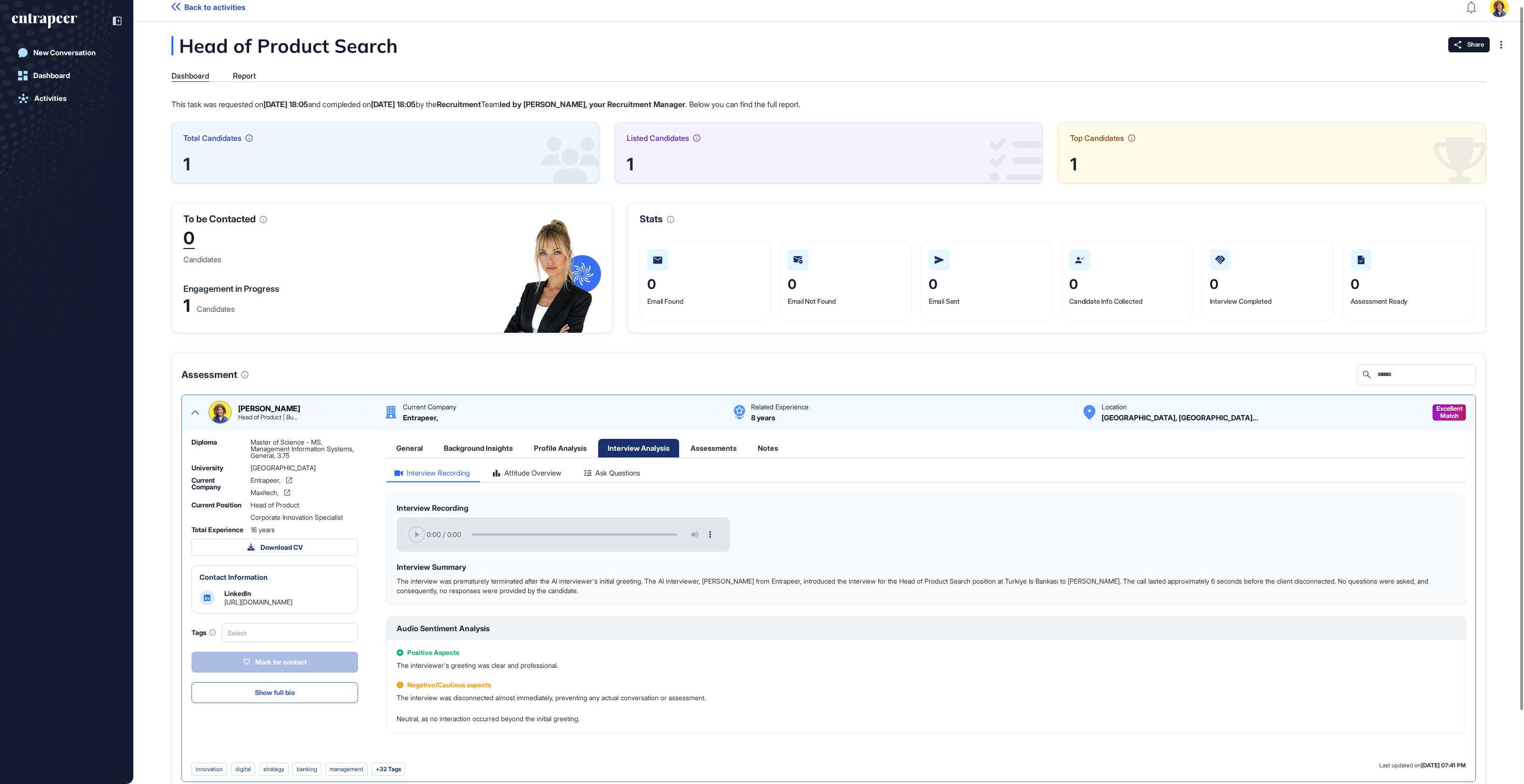
click at [568, 471] on div "Attitude Overview" at bounding box center [527, 476] width 84 height 13
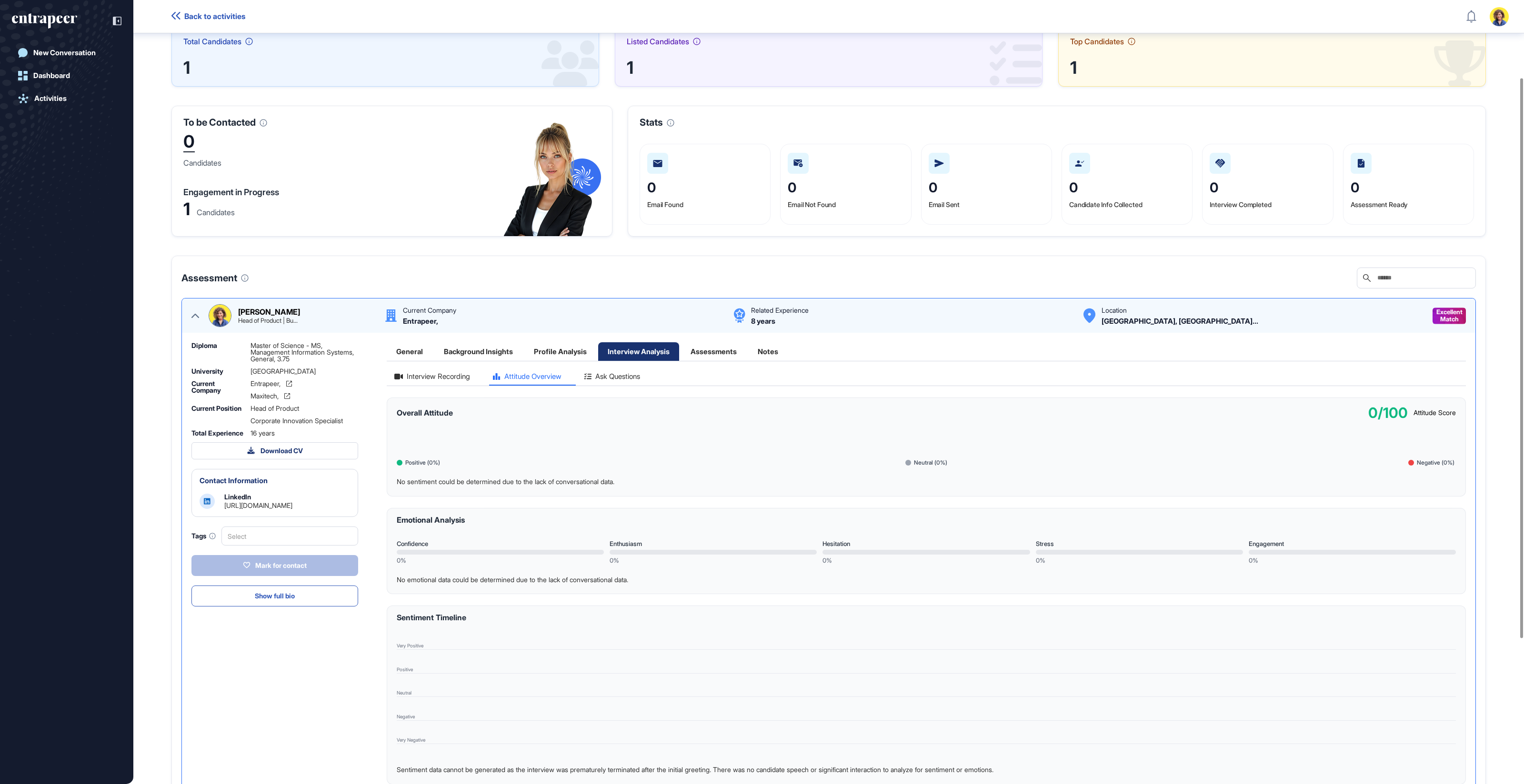
click at [636, 376] on div "Ask Questions" at bounding box center [612, 379] width 71 height 13
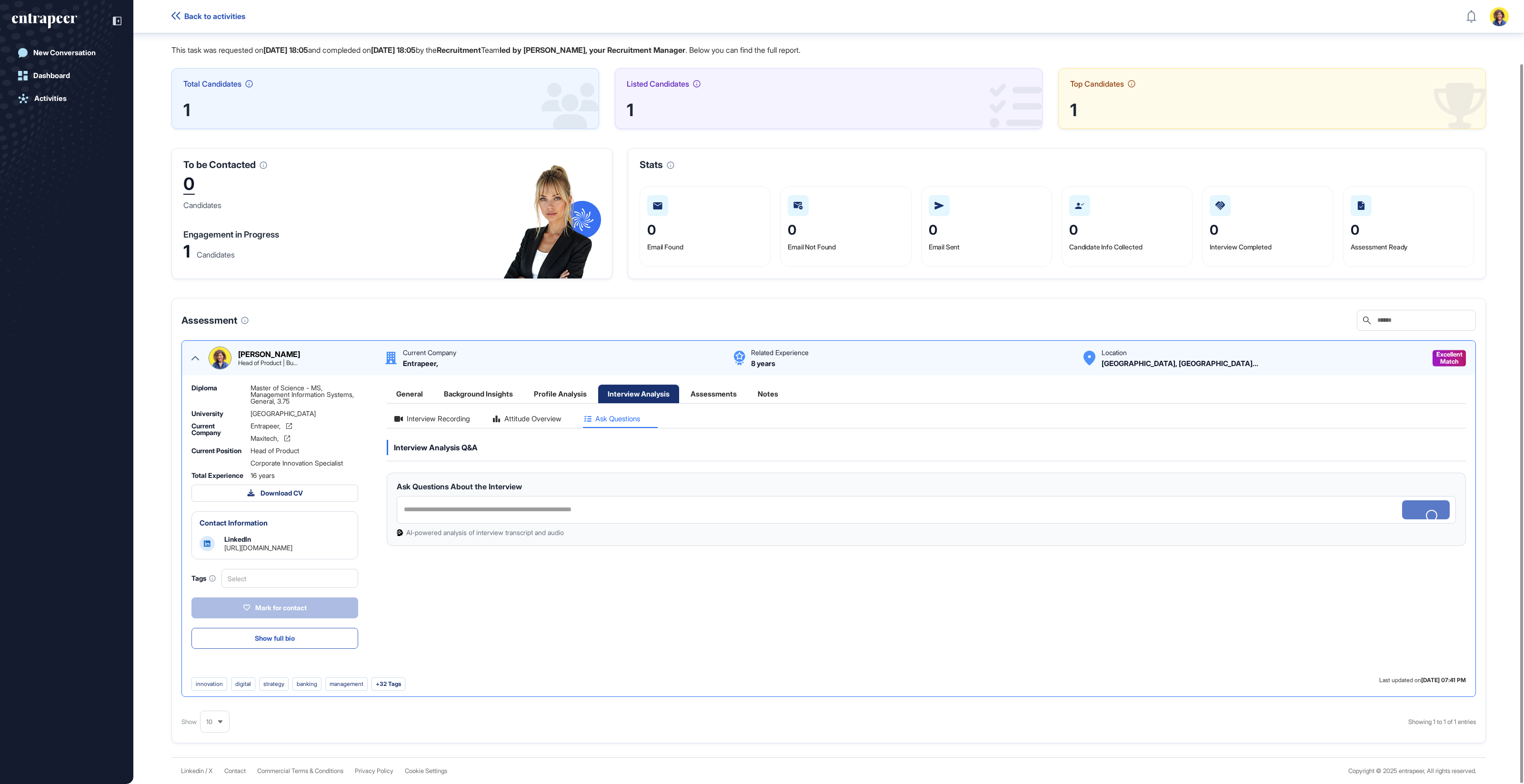
scroll to position [69, 0]
click at [708, 393] on div "Assessments" at bounding box center [713, 393] width 65 height 18
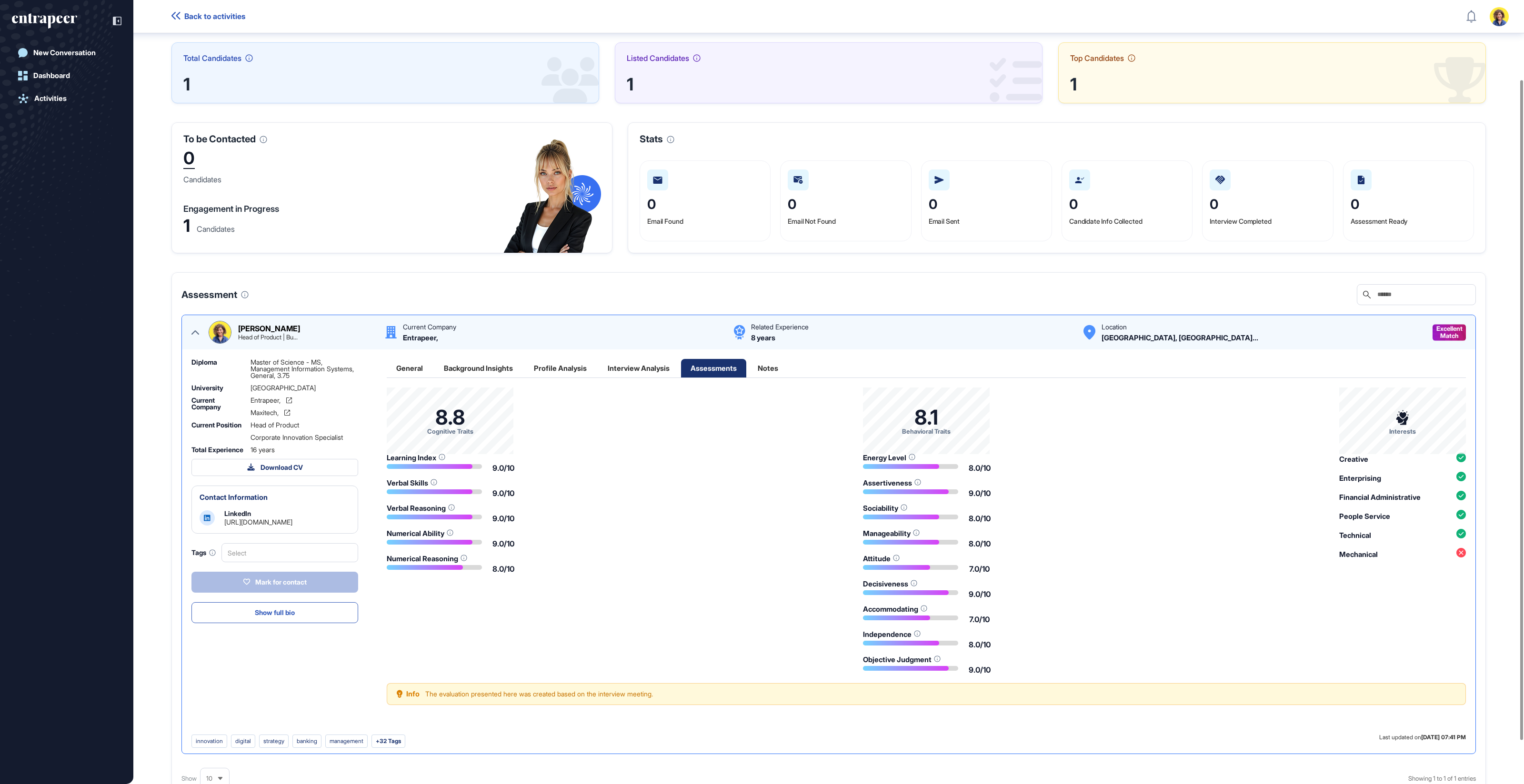
scroll to position [94, 0]
